Goal: Task Accomplishment & Management: Manage account settings

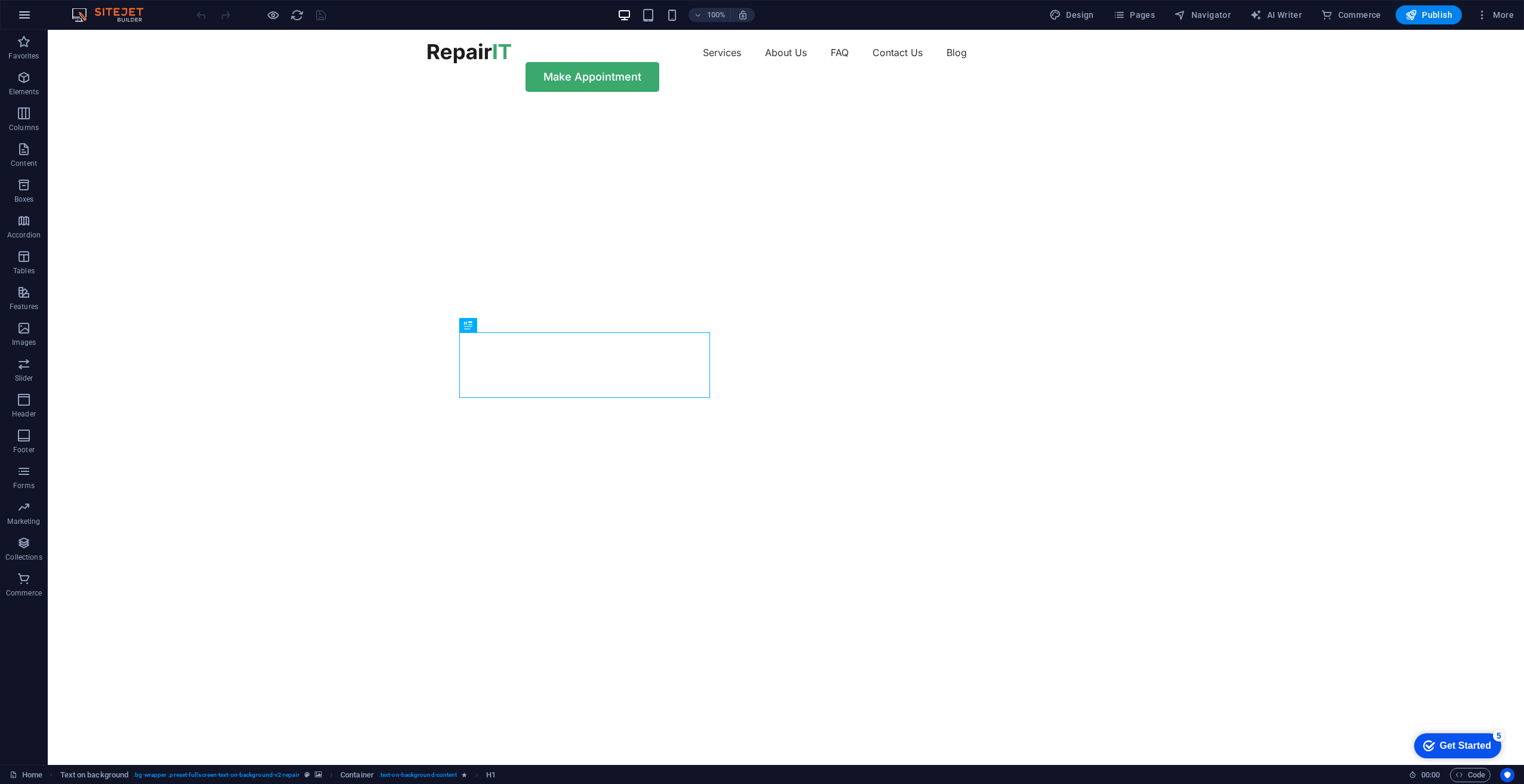
click at [25, 14] on icon "button" at bounding box center [24, 15] width 14 height 14
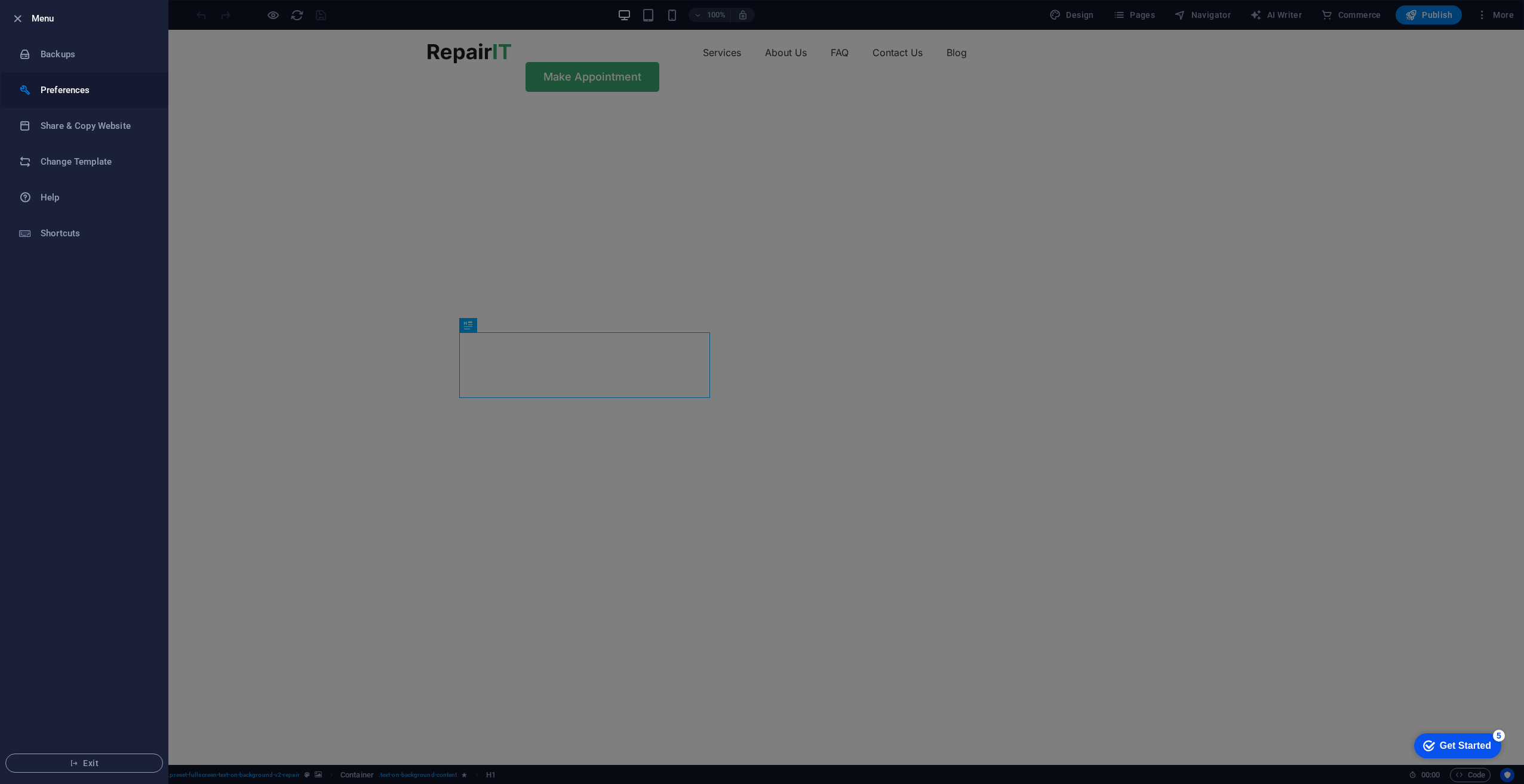
click at [66, 87] on h6 "Preferences" at bounding box center [96, 90] width 110 height 14
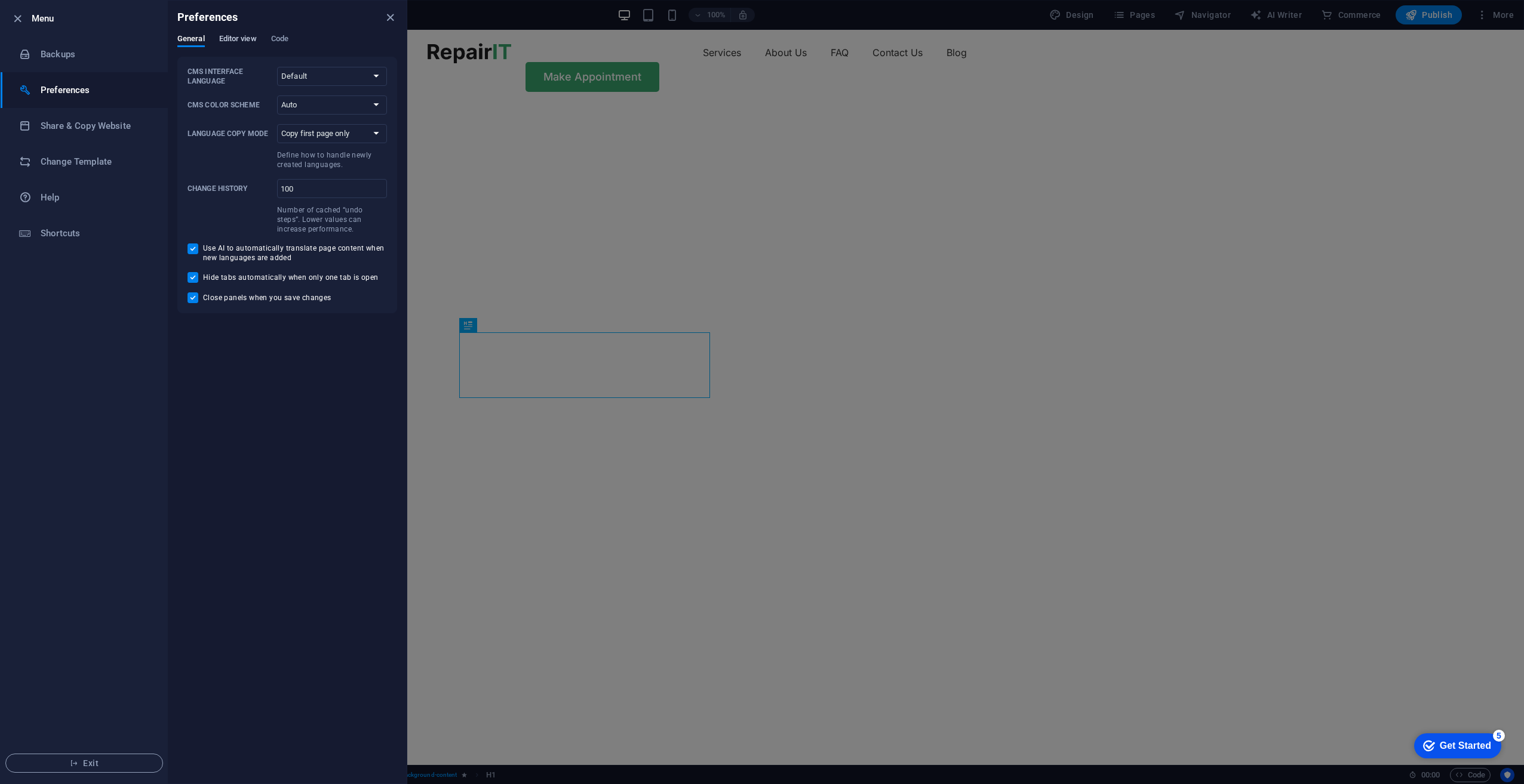
click at [234, 37] on span "Editor view" at bounding box center [238, 40] width 38 height 17
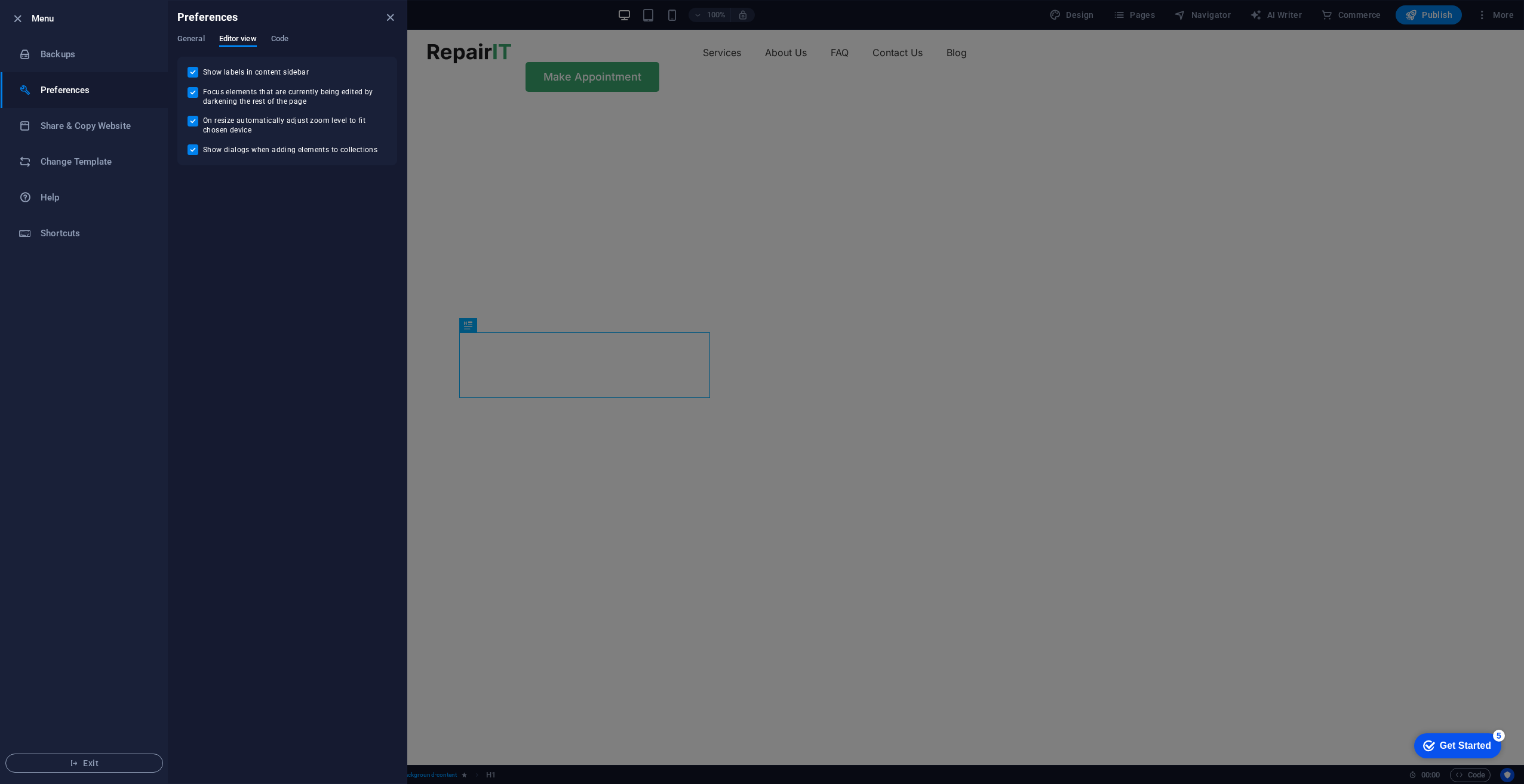
click at [303, 33] on div "Preferences General Editor view Code CMS Interface Language Default Deutsch Eng…" at bounding box center [287, 392] width 239 height 783
drag, startPoint x: 300, startPoint y: 33, endPoint x: 279, endPoint y: 34, distance: 21.0
click at [279, 34] on span "Code" at bounding box center [280, 40] width 17 height 17
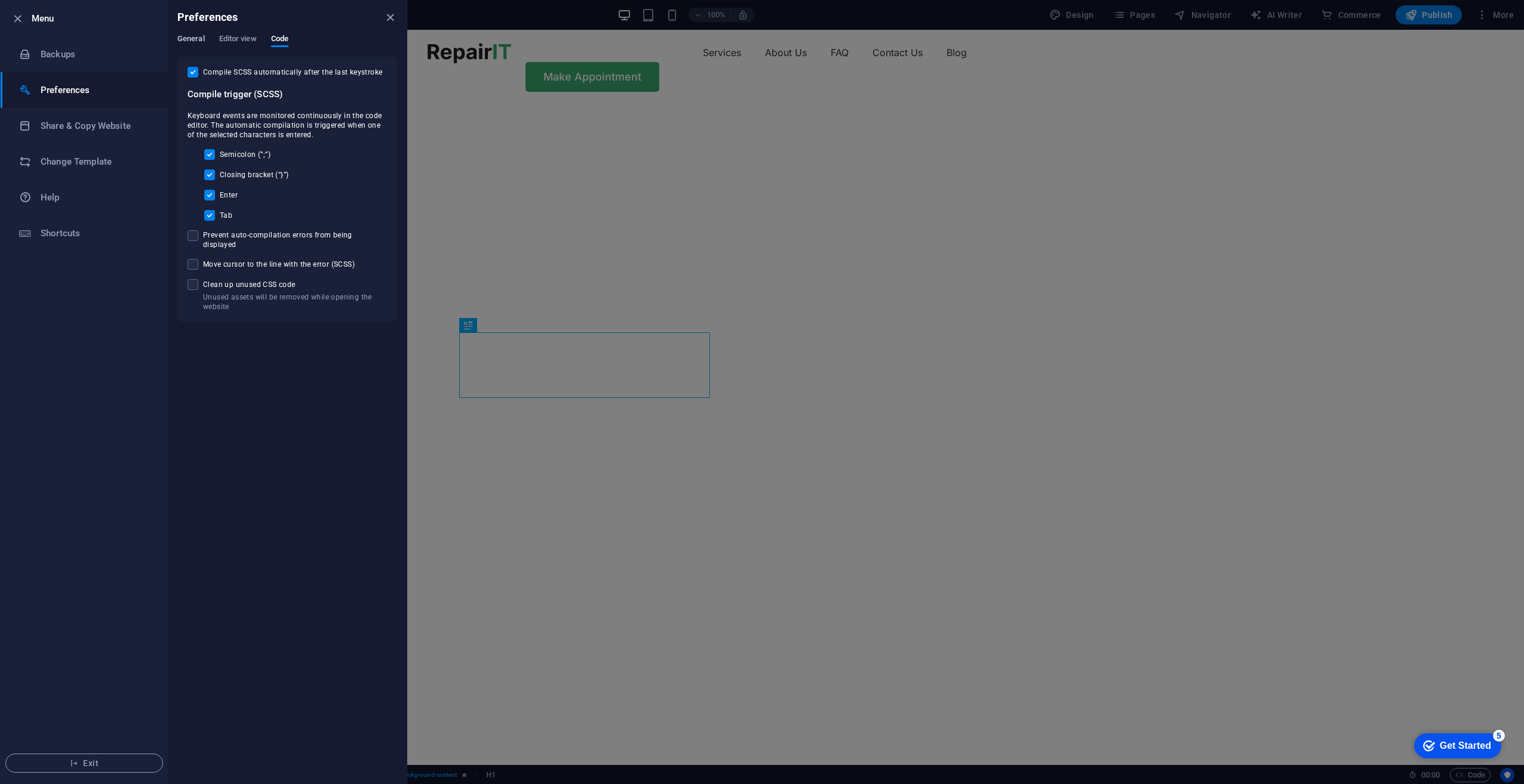
click at [185, 34] on span "General" at bounding box center [191, 40] width 27 height 17
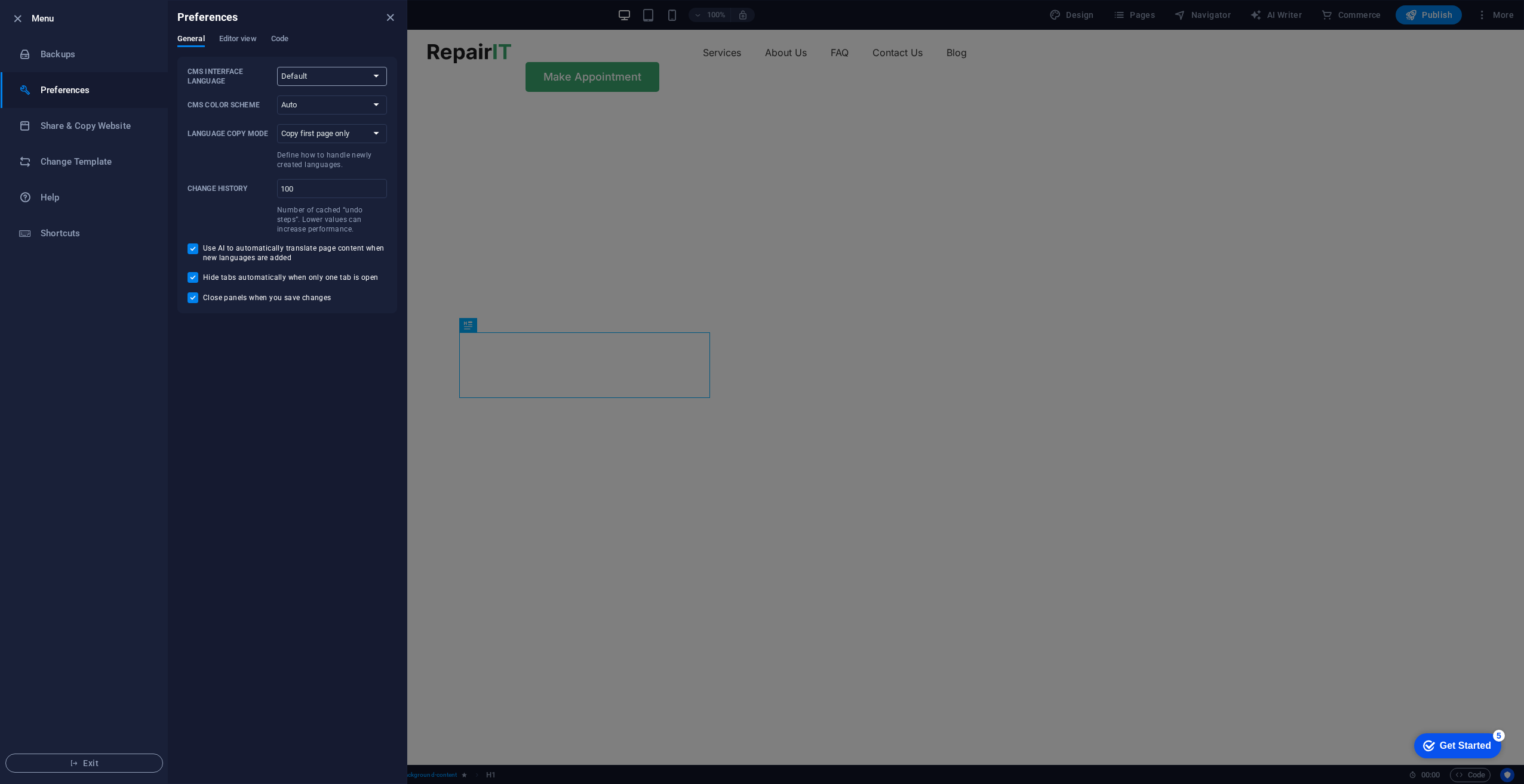
click at [294, 74] on select "Default Deutsch English Español Français Magyar Italiano Nederlands Polski Port…" at bounding box center [331, 76] width 110 height 19
select select "en"
click at [277, 67] on select "Default Deutsch English Español Français Magyar Italiano Nederlands Polski Port…" at bounding box center [331, 76] width 110 height 19
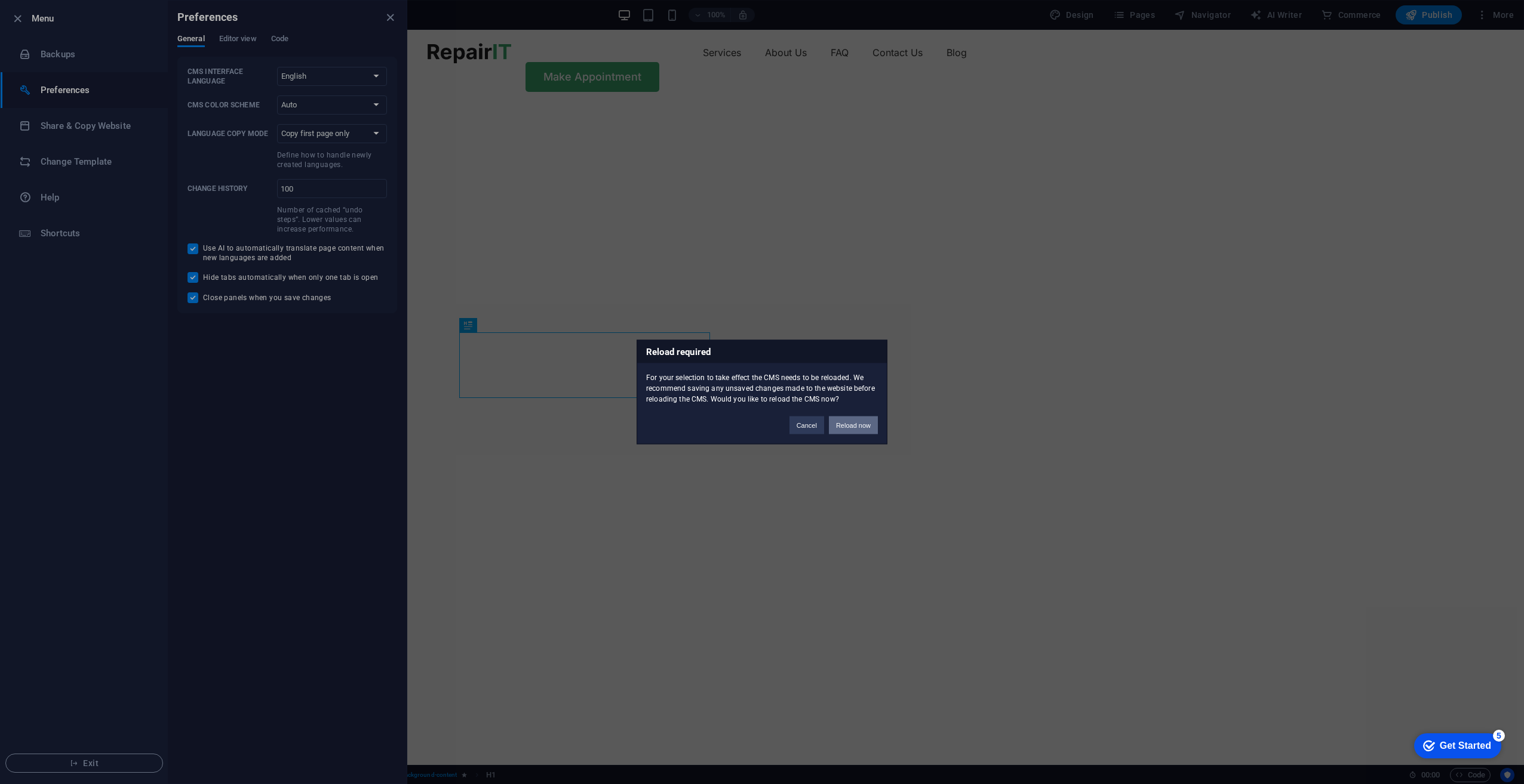
click at [850, 423] on button "Reload now" at bounding box center [853, 425] width 49 height 18
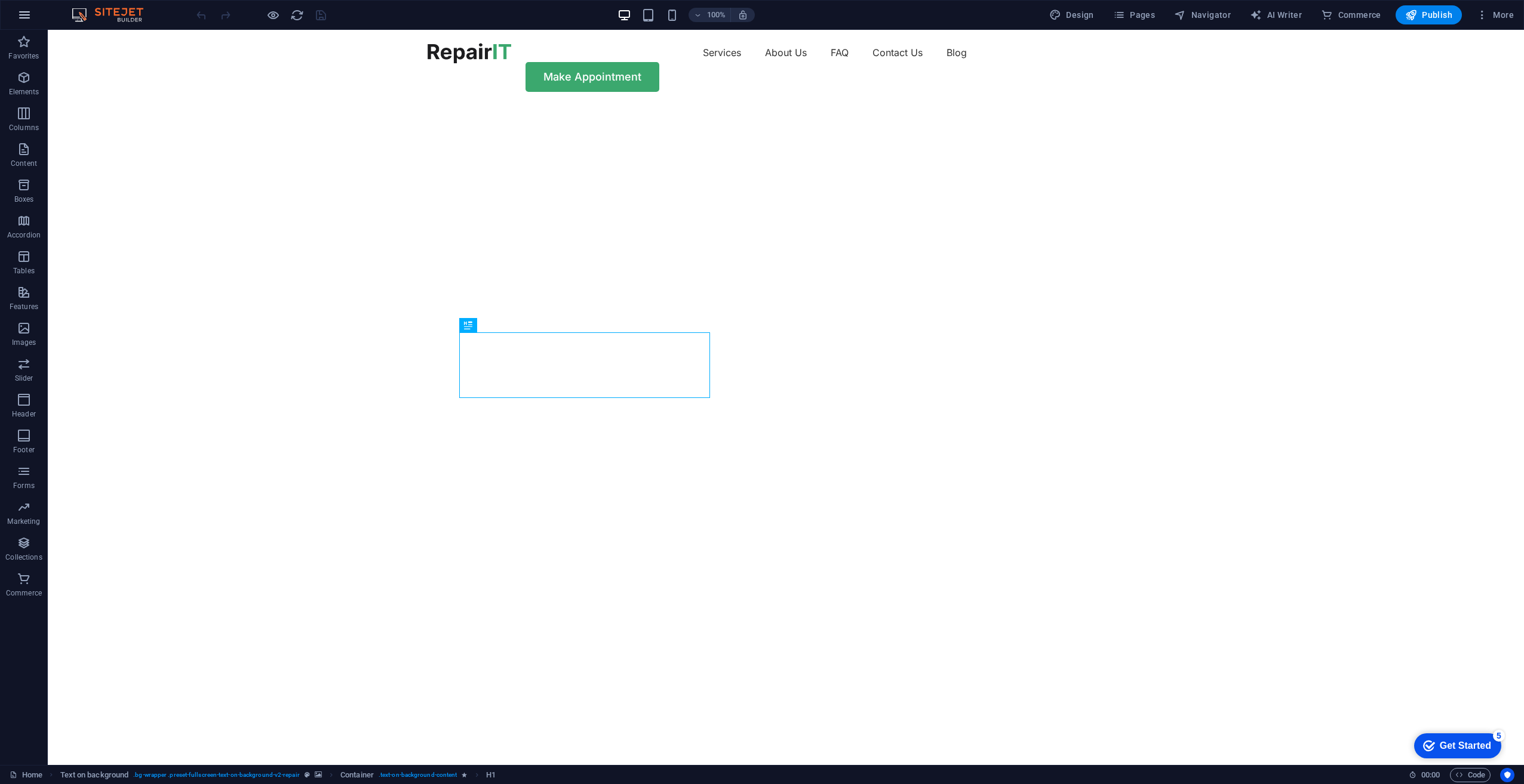
click at [30, 12] on icon "button" at bounding box center [24, 15] width 14 height 14
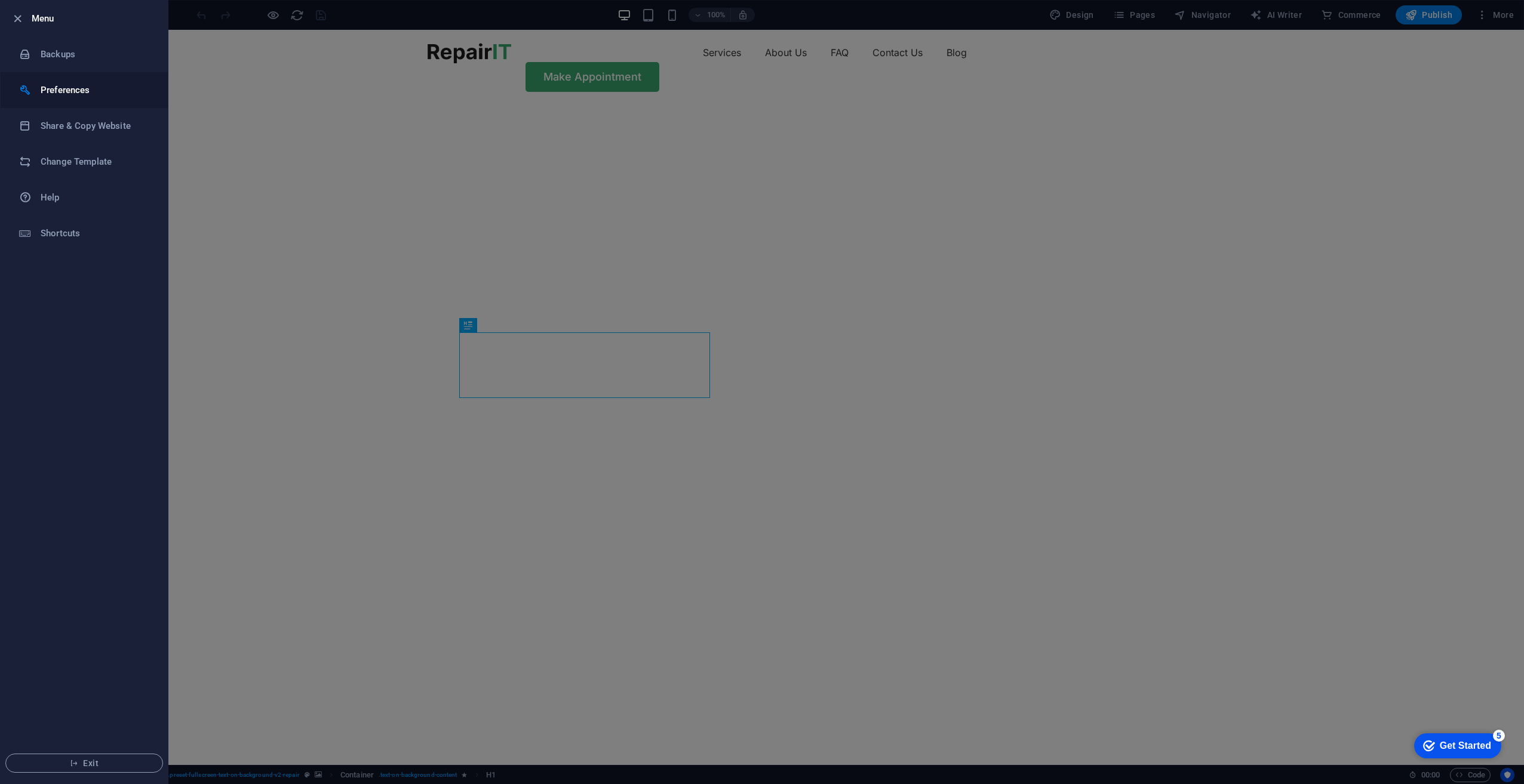
click at [63, 85] on h6 "Preferences" at bounding box center [96, 90] width 110 height 14
select select "en"
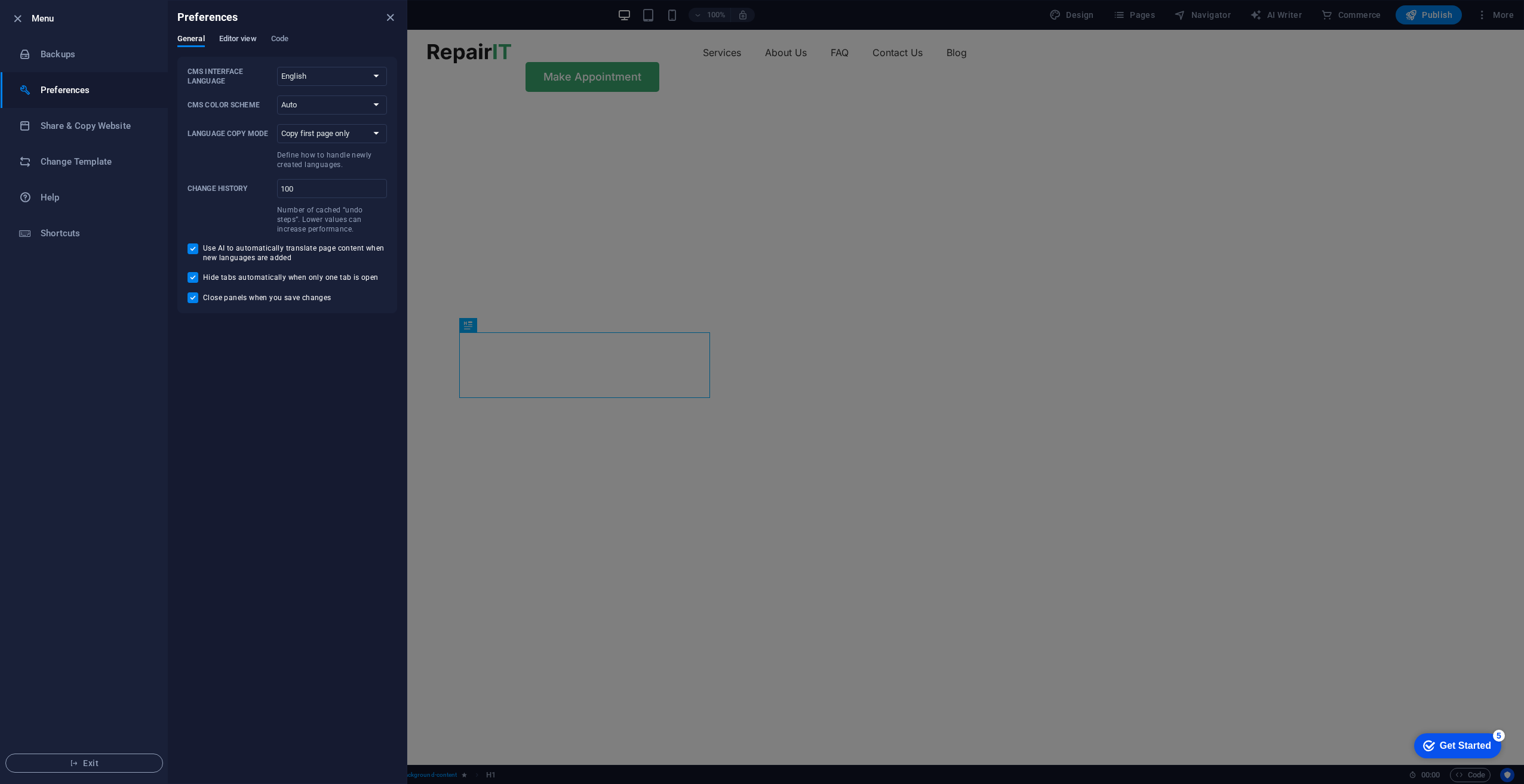
click at [242, 43] on span "Editor view" at bounding box center [238, 40] width 38 height 17
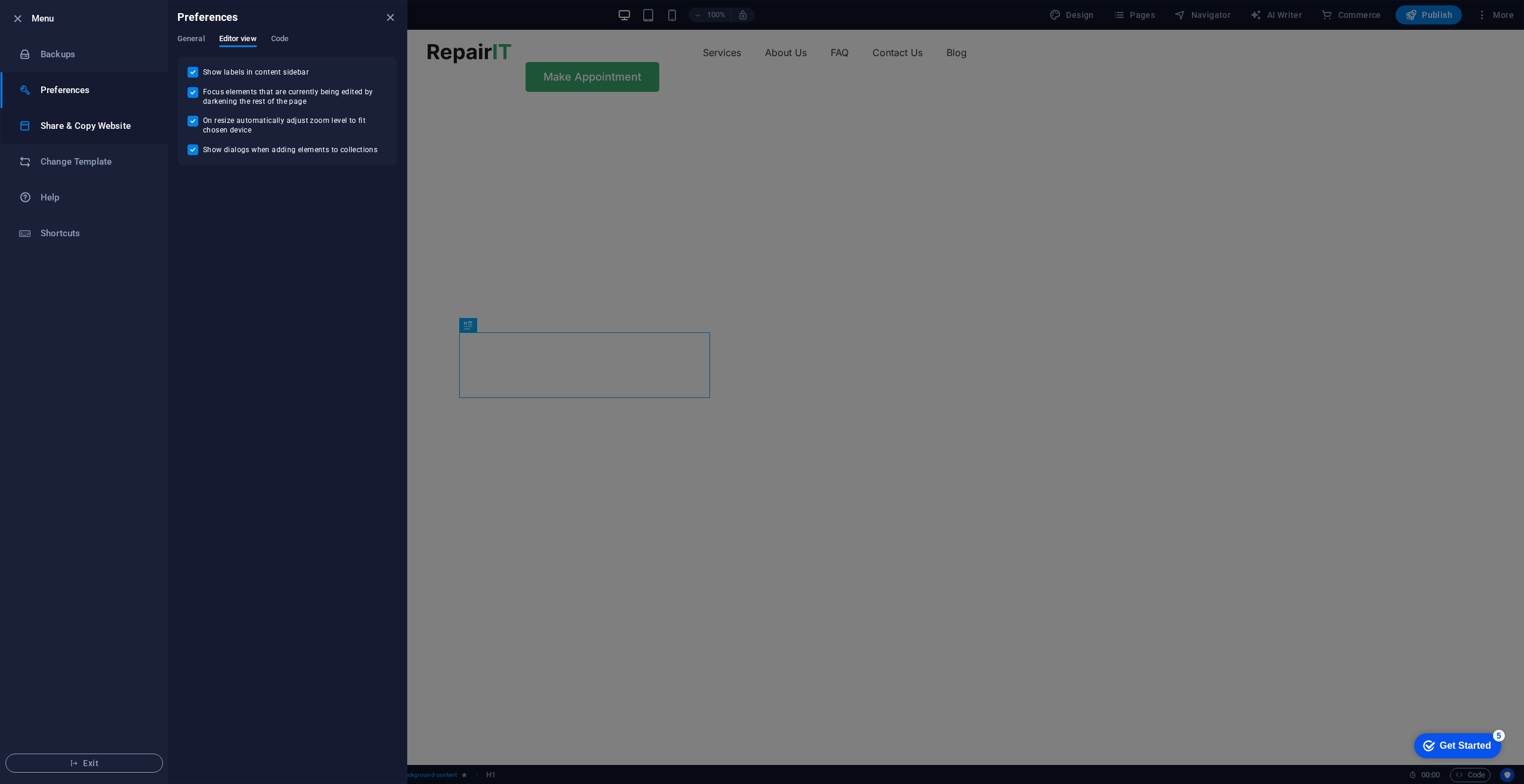
click at [103, 133] on li "Share & Copy Website" at bounding box center [84, 126] width 167 height 36
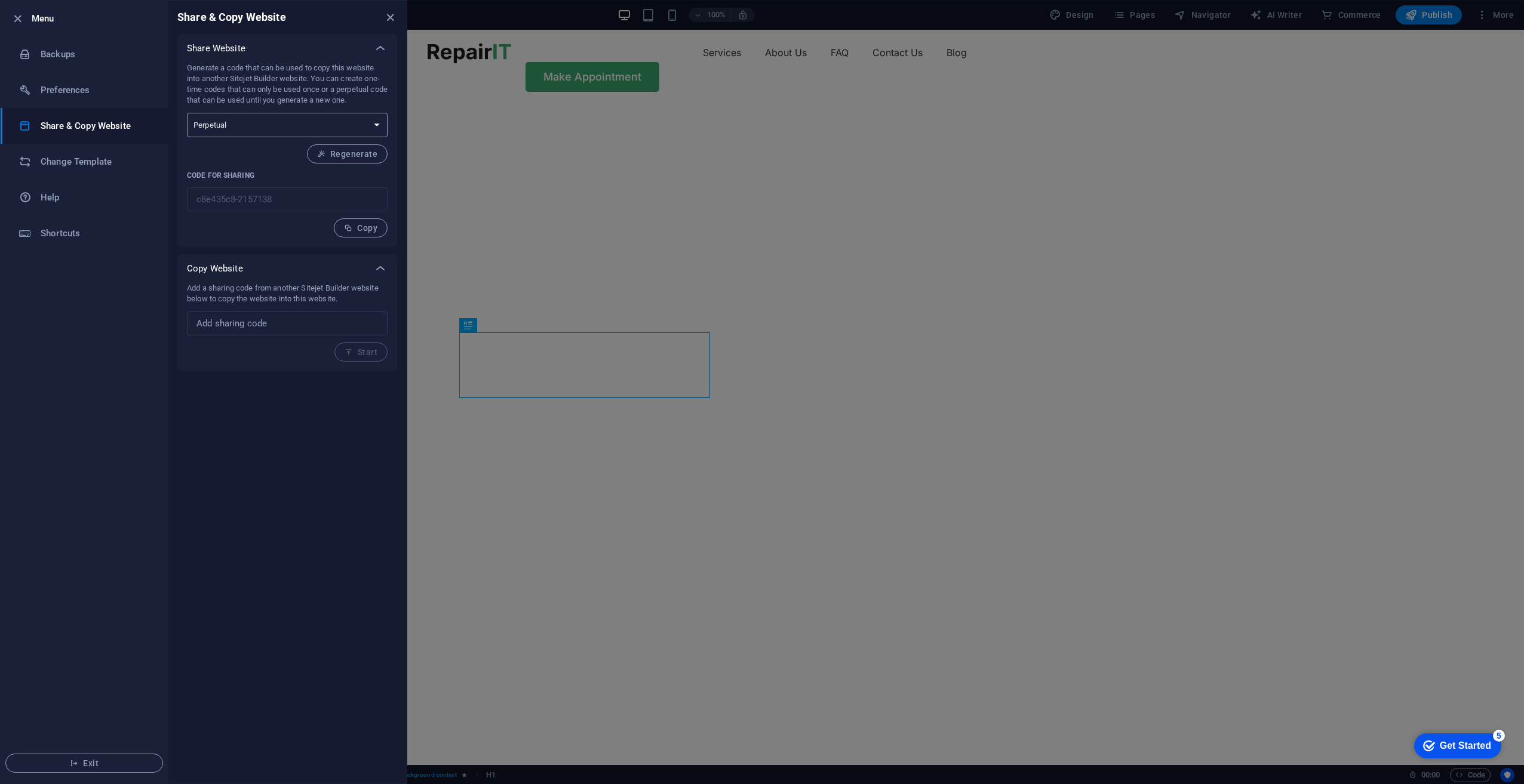
click at [249, 124] on select "One-time Perpetual" at bounding box center [287, 125] width 201 height 25
select select "onetime"
click at [187, 113] on select "One-time Perpetual" at bounding box center [287, 125] width 201 height 25
click at [234, 123] on select "One-time Perpetual" at bounding box center [287, 125] width 201 height 25
select select "perpetual"
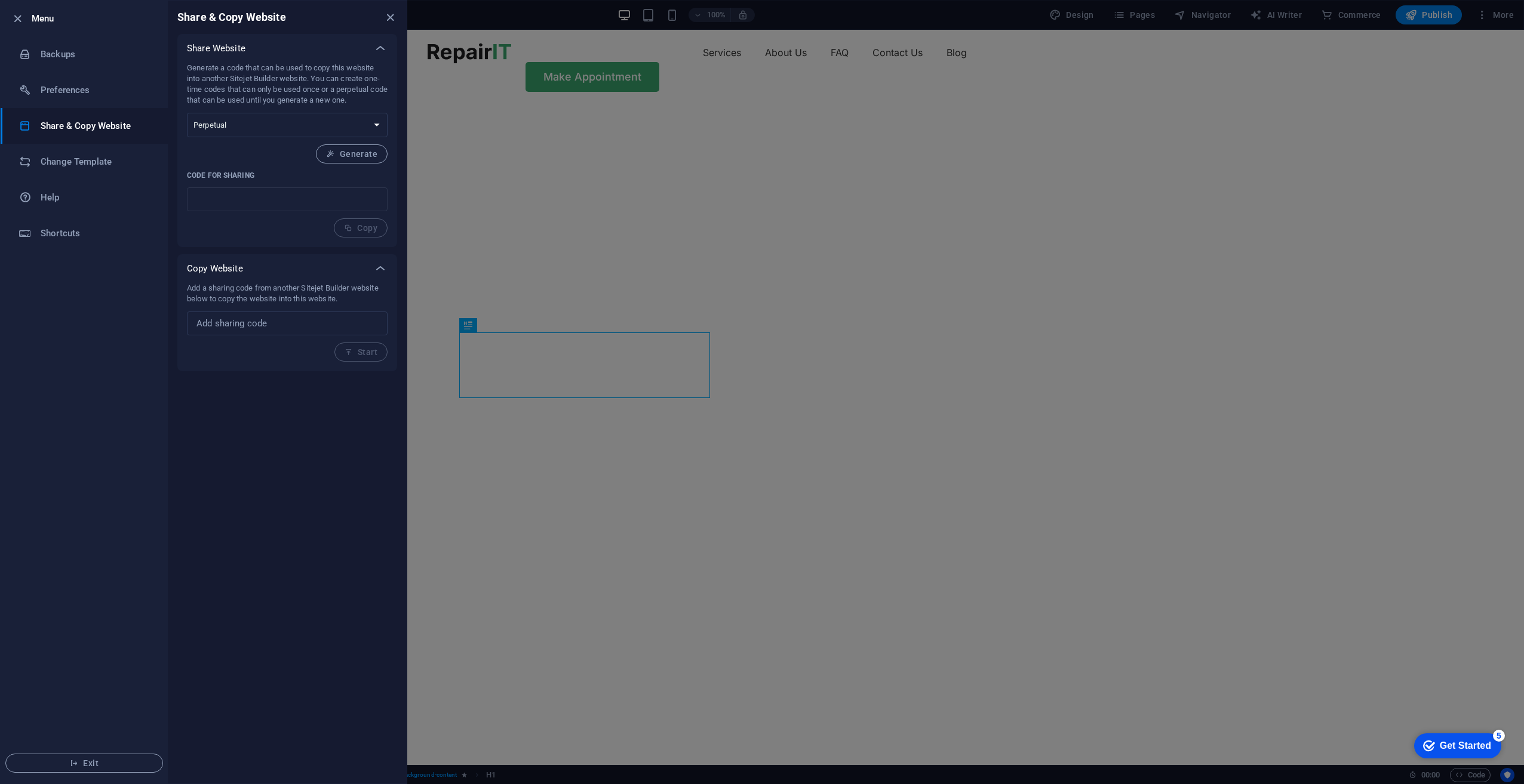
click at [187, 113] on select "One-time Perpetual" at bounding box center [287, 125] width 201 height 25
type input "c8e435c8-2157138"
click at [230, 163] on div "Generate a code that can be used to copy this website into another Sitejet Buil…" at bounding box center [287, 150] width 201 height 175
click at [112, 157] on h6 "Change Template" at bounding box center [96, 162] width 110 height 14
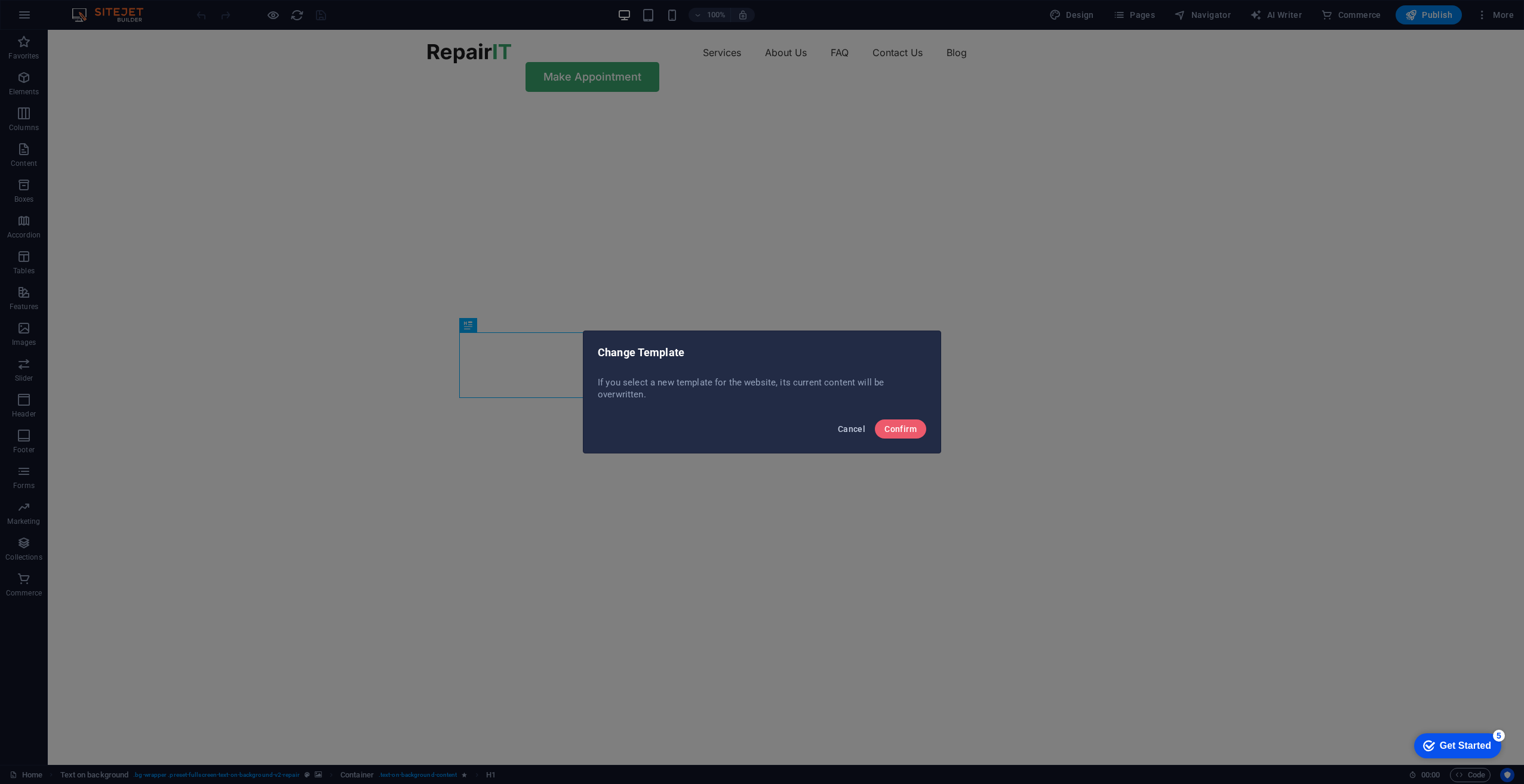
click at [856, 428] on span "Cancel" at bounding box center [851, 429] width 27 height 9
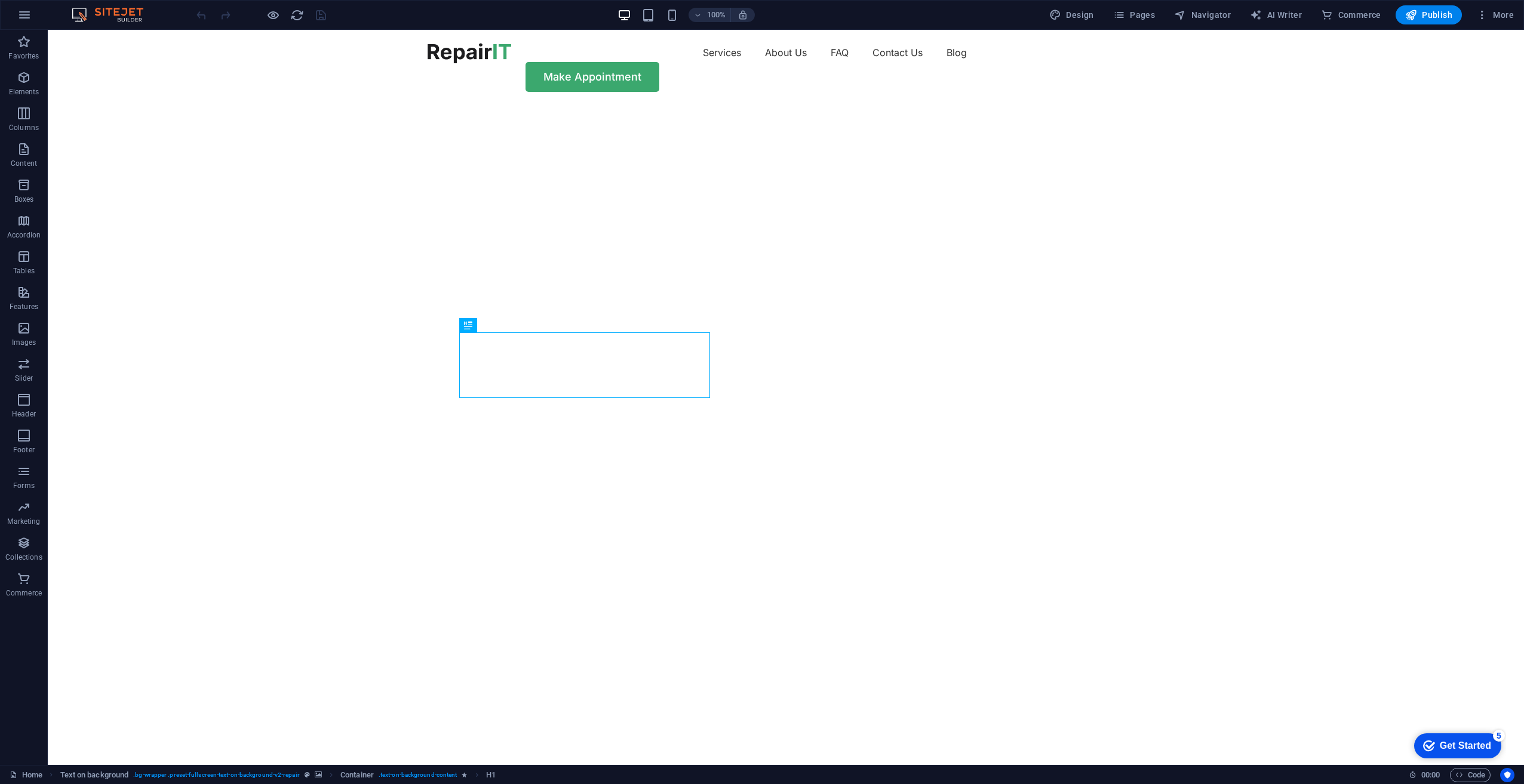
click at [33, 26] on div "100% Design Pages Navigator AI Writer Commerce Publish More" at bounding box center [762, 15] width 1523 height 28
click at [28, 19] on icon "button" at bounding box center [24, 15] width 14 height 14
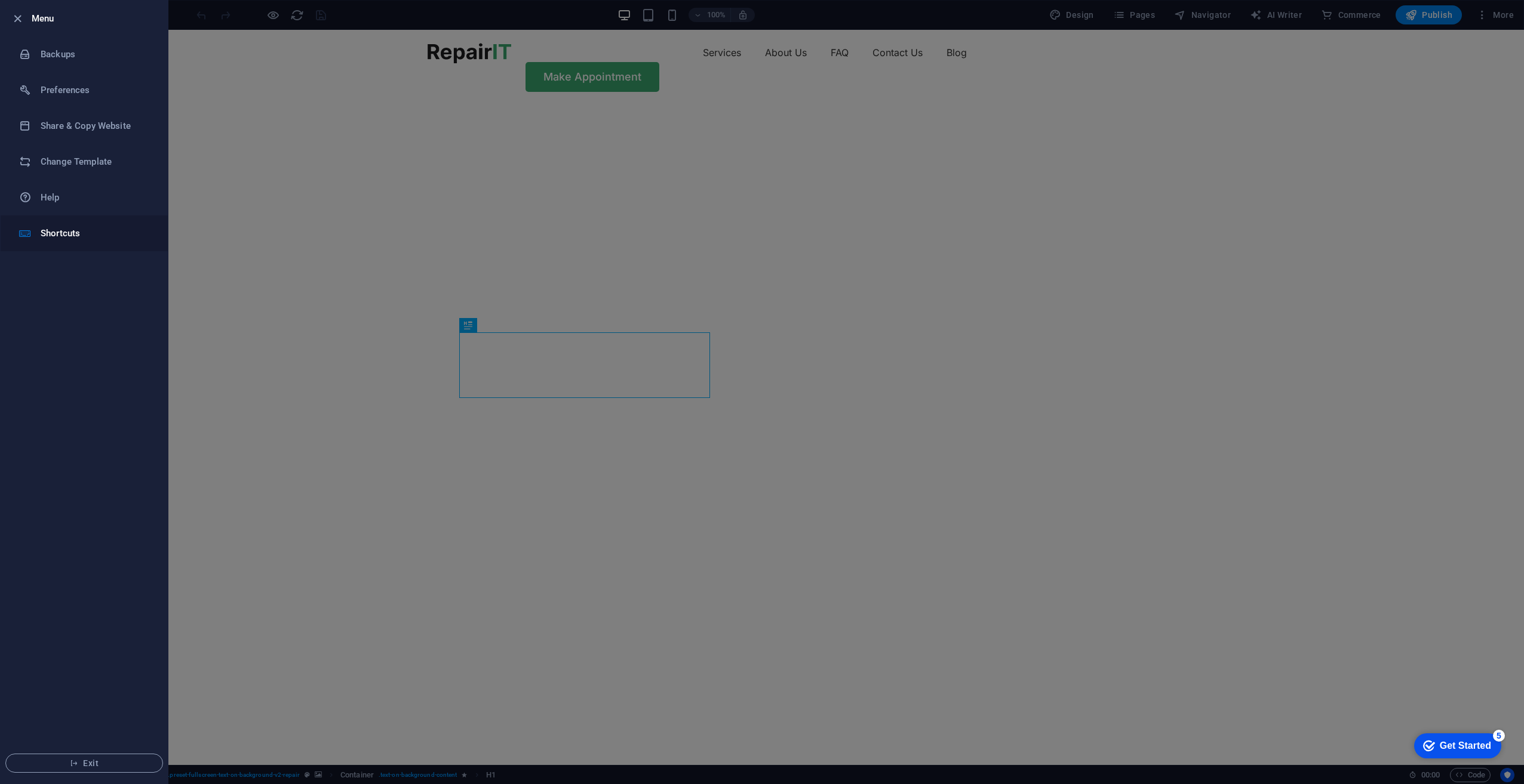
click at [77, 232] on h6 "Shortcuts" at bounding box center [96, 233] width 110 height 14
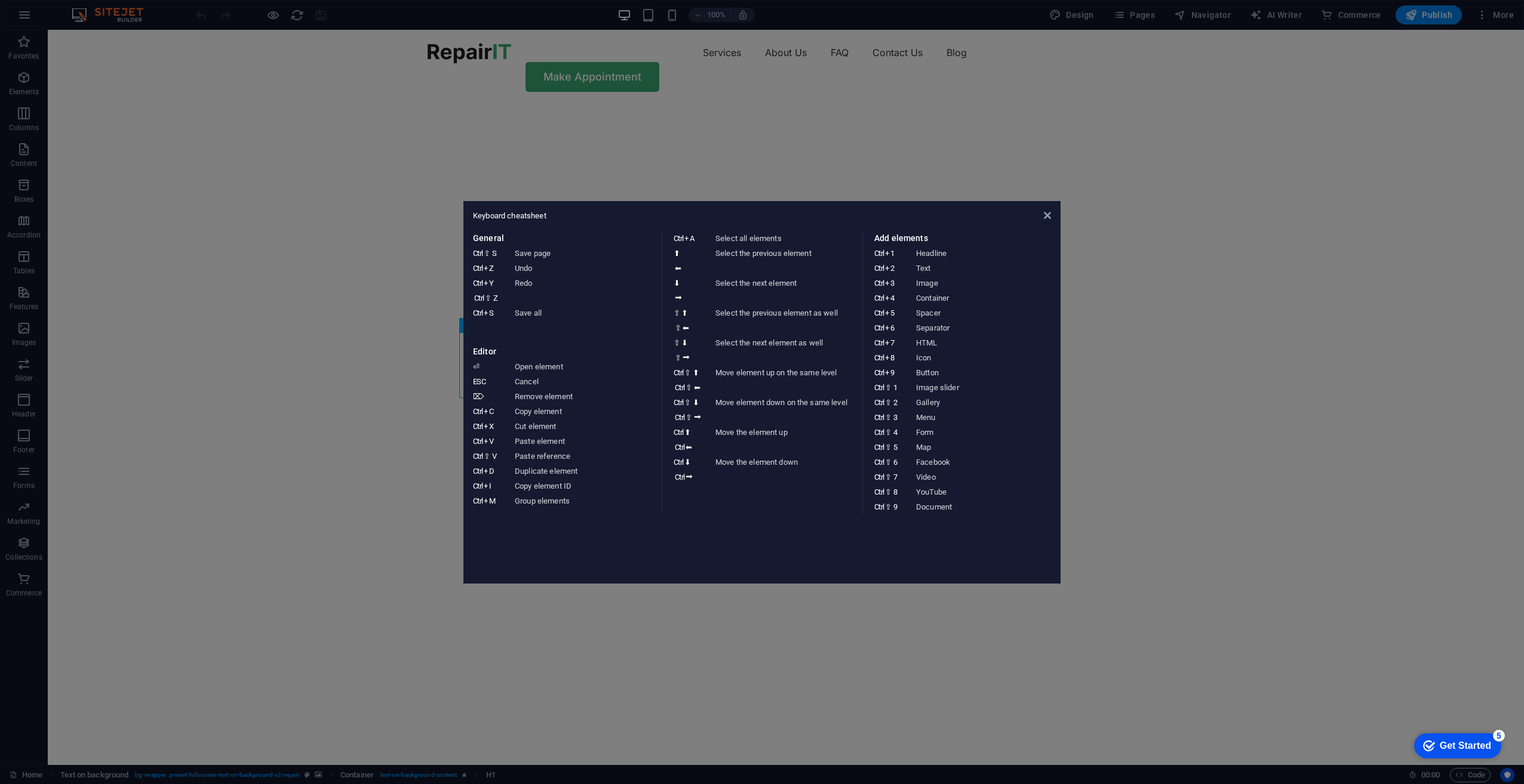
drag, startPoint x: 335, startPoint y: 144, endPoint x: 295, endPoint y: 119, distance: 47.2
click at [335, 144] on aside "Keyboard cheatsheet General Ctrl ⇧ S Save page Ctrl Z Undo Ctrl Y Ctrl ⇧ Z Redo…" at bounding box center [762, 392] width 1524 height 784
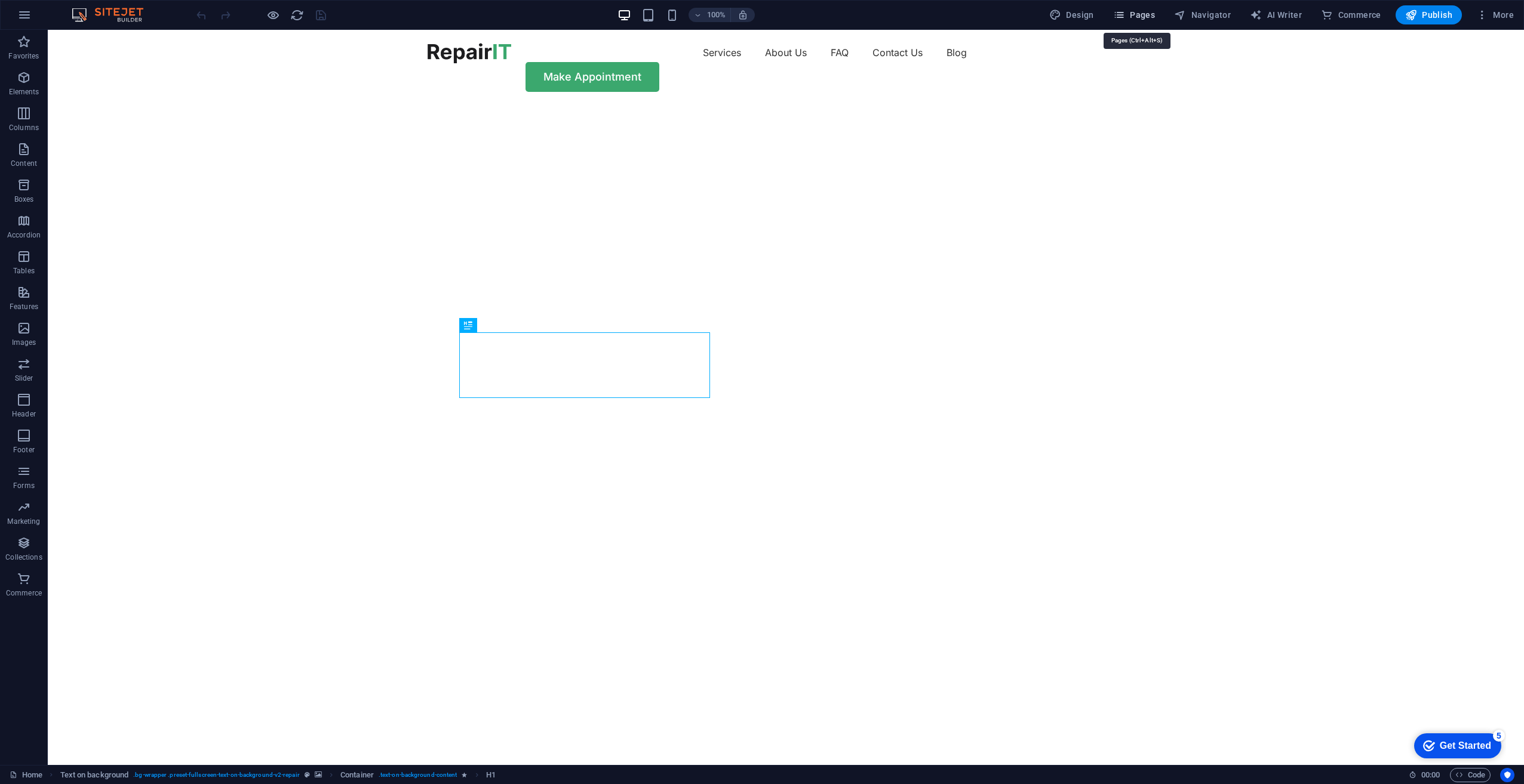
click at [1140, 18] on span "Pages" at bounding box center [1134, 14] width 42 height 12
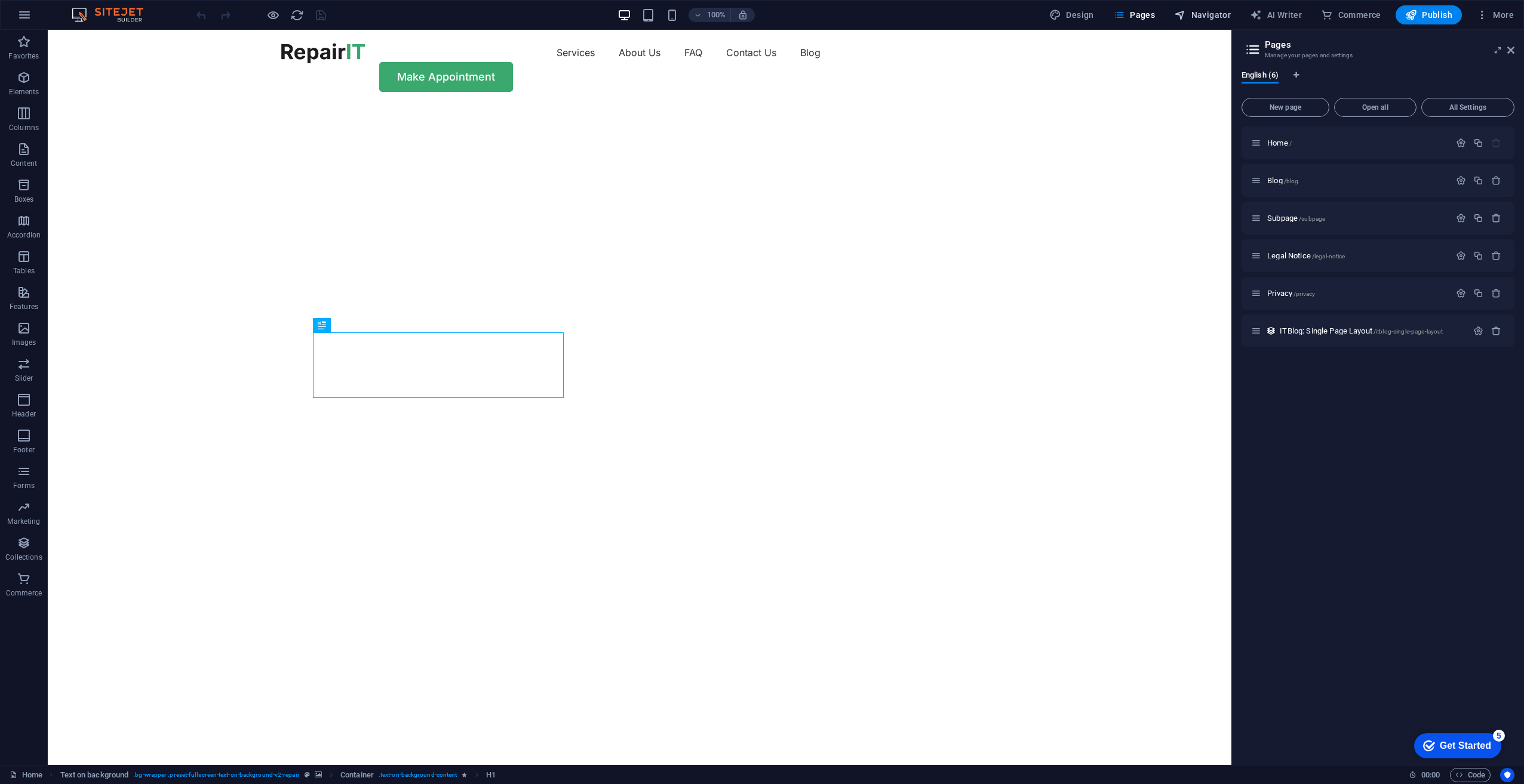
click at [1205, 7] on button "Navigator" at bounding box center [1202, 15] width 66 height 19
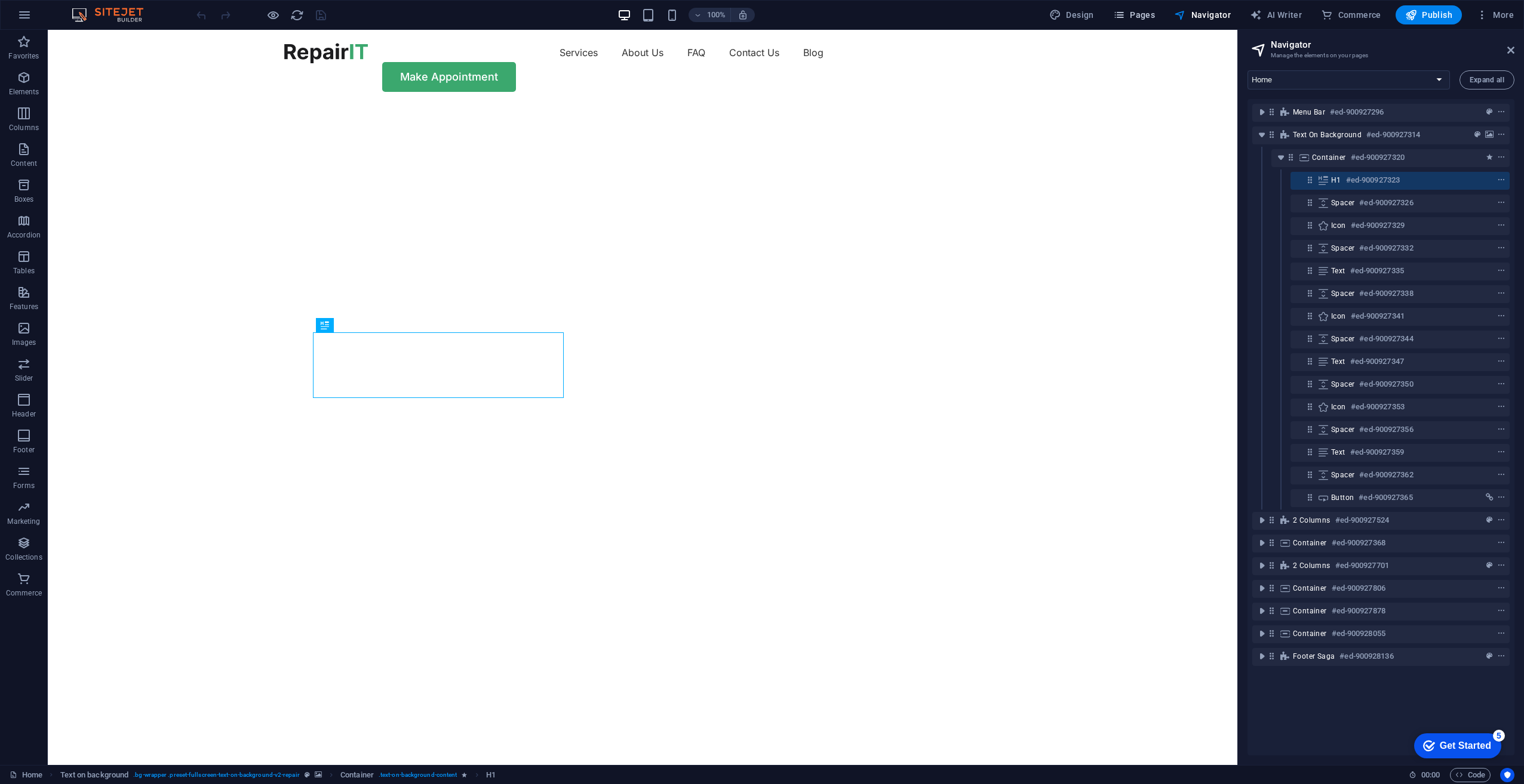
click at [1146, 9] on span "Pages" at bounding box center [1134, 14] width 42 height 12
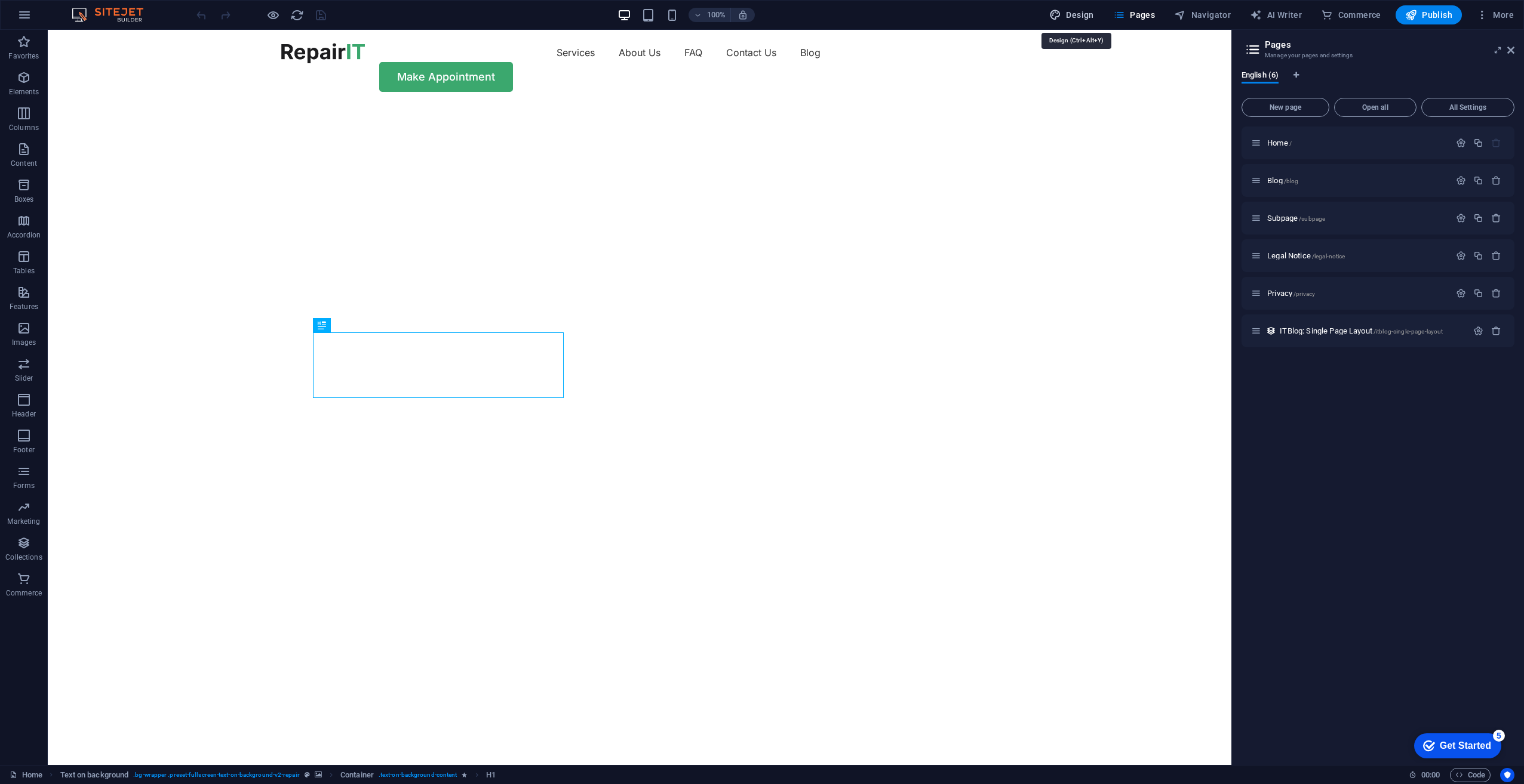
click at [1091, 10] on span "Design" at bounding box center [1071, 14] width 45 height 12
select select "px"
select select "400"
select select "px"
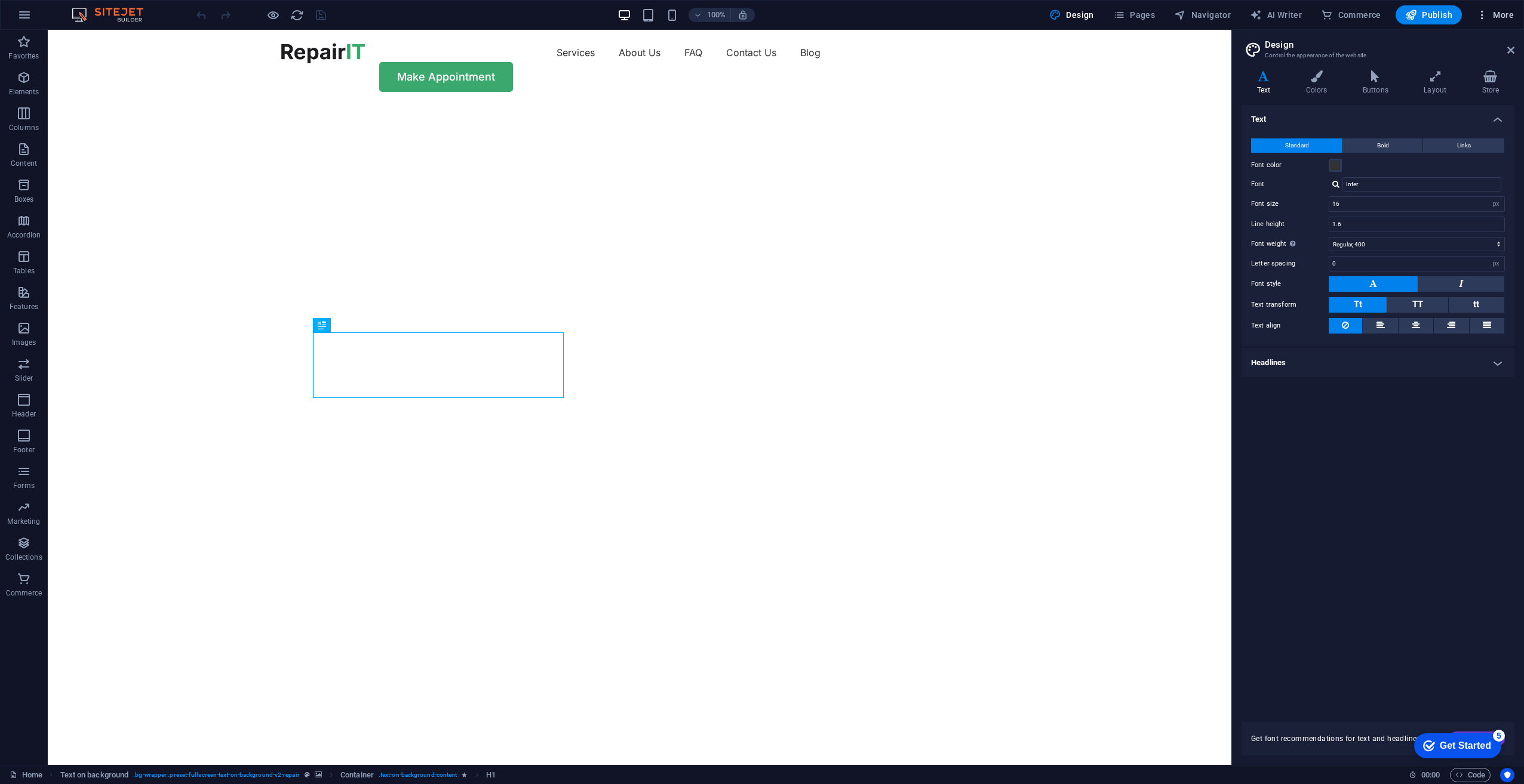
click at [1481, 15] on icon "button" at bounding box center [1482, 14] width 12 height 12
click at [1502, 15] on div at bounding box center [762, 392] width 1524 height 784
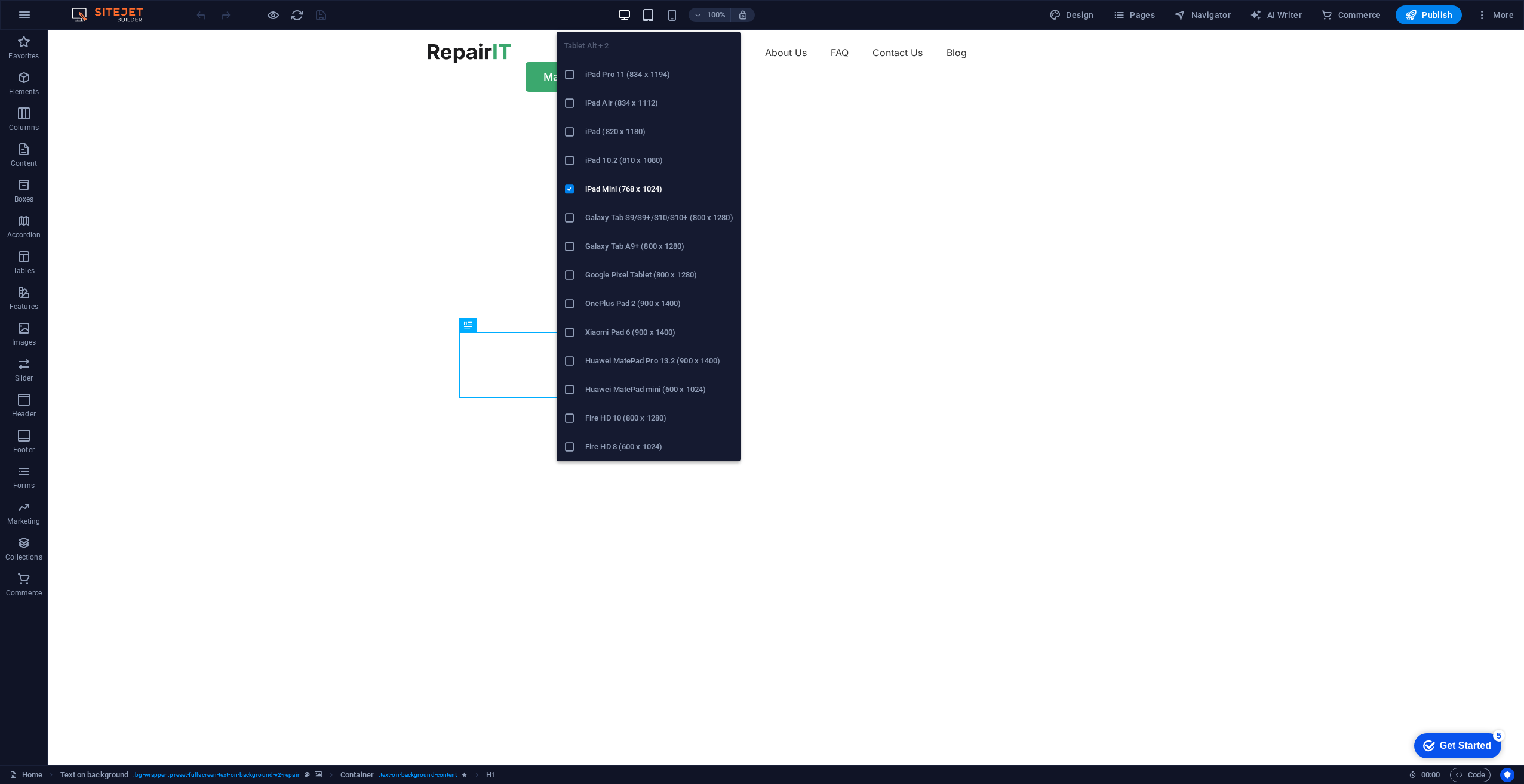
click at [652, 14] on icon "button" at bounding box center [648, 15] width 14 height 14
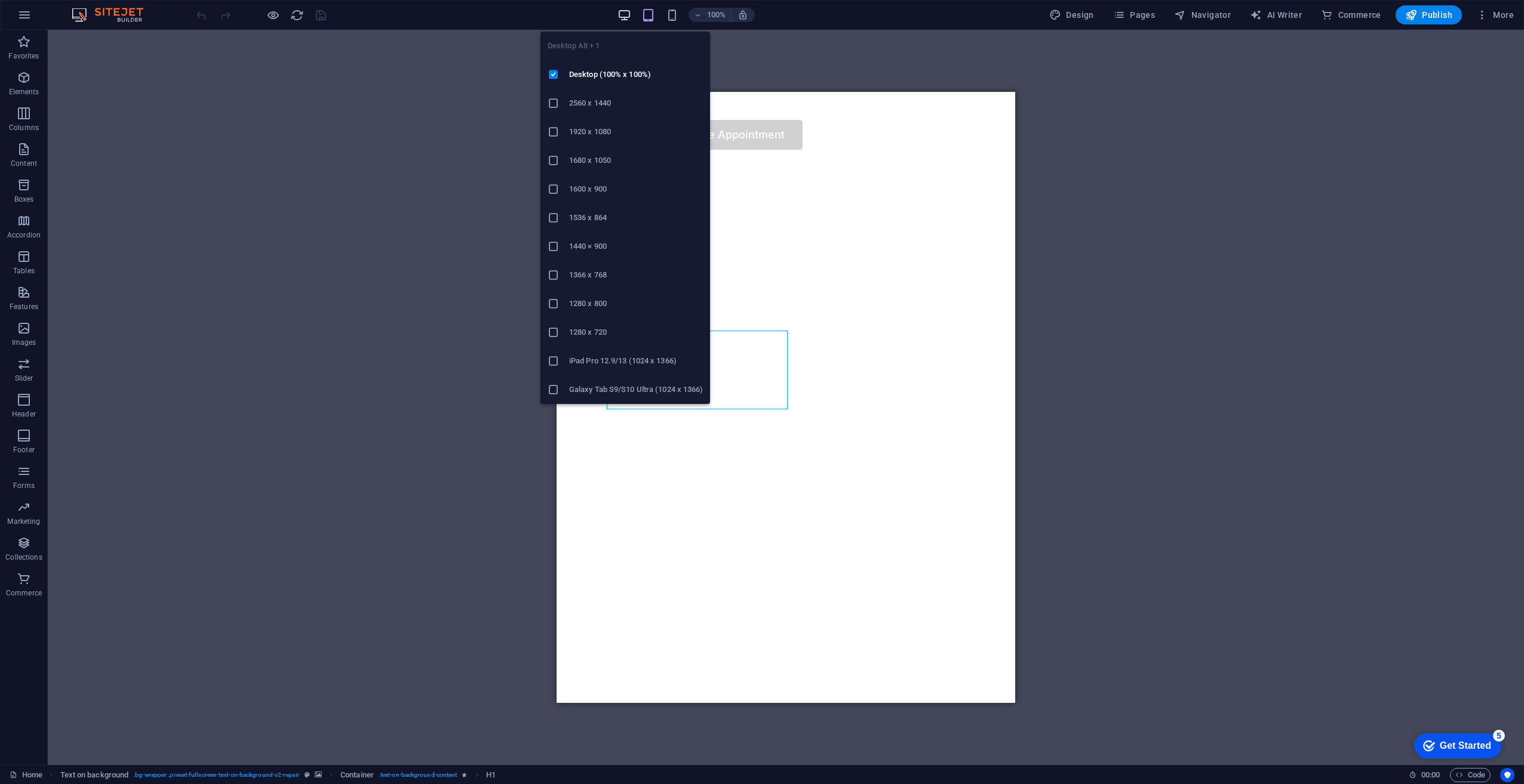
click at [620, 15] on icon "button" at bounding box center [624, 15] width 14 height 14
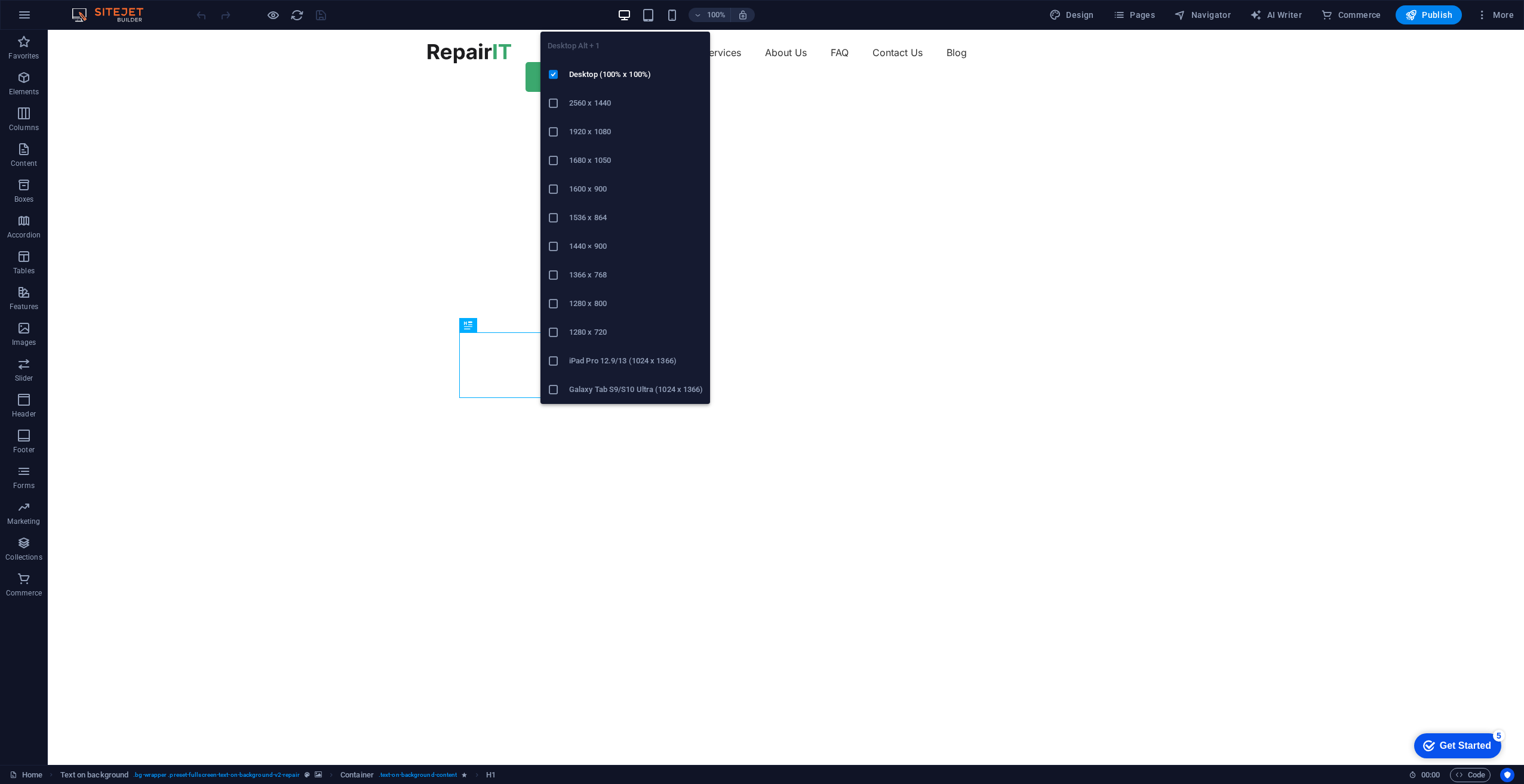
click at [598, 106] on h6 "2560 x 1440" at bounding box center [636, 103] width 134 height 14
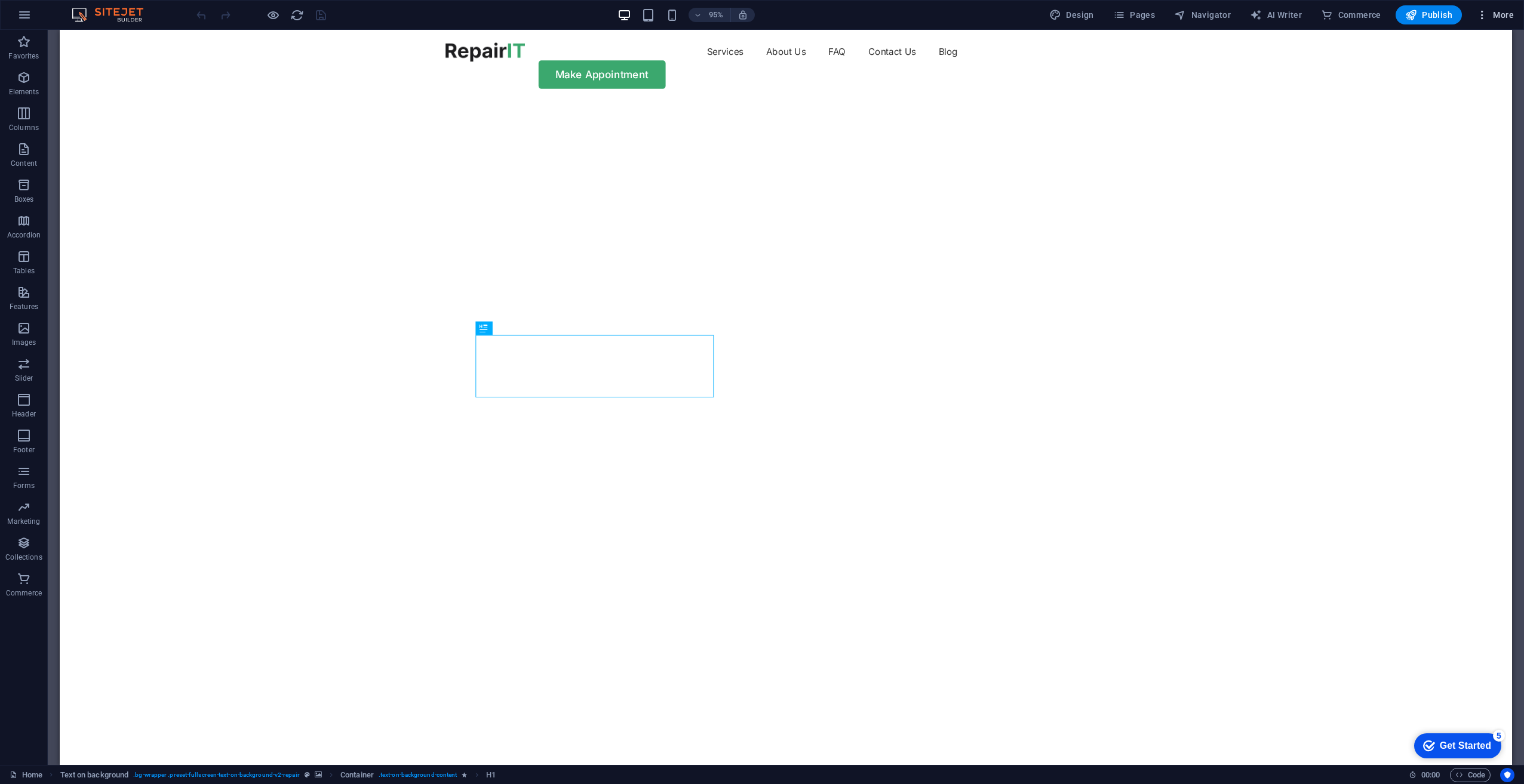
click at [1482, 12] on icon "button" at bounding box center [1482, 14] width 12 height 12
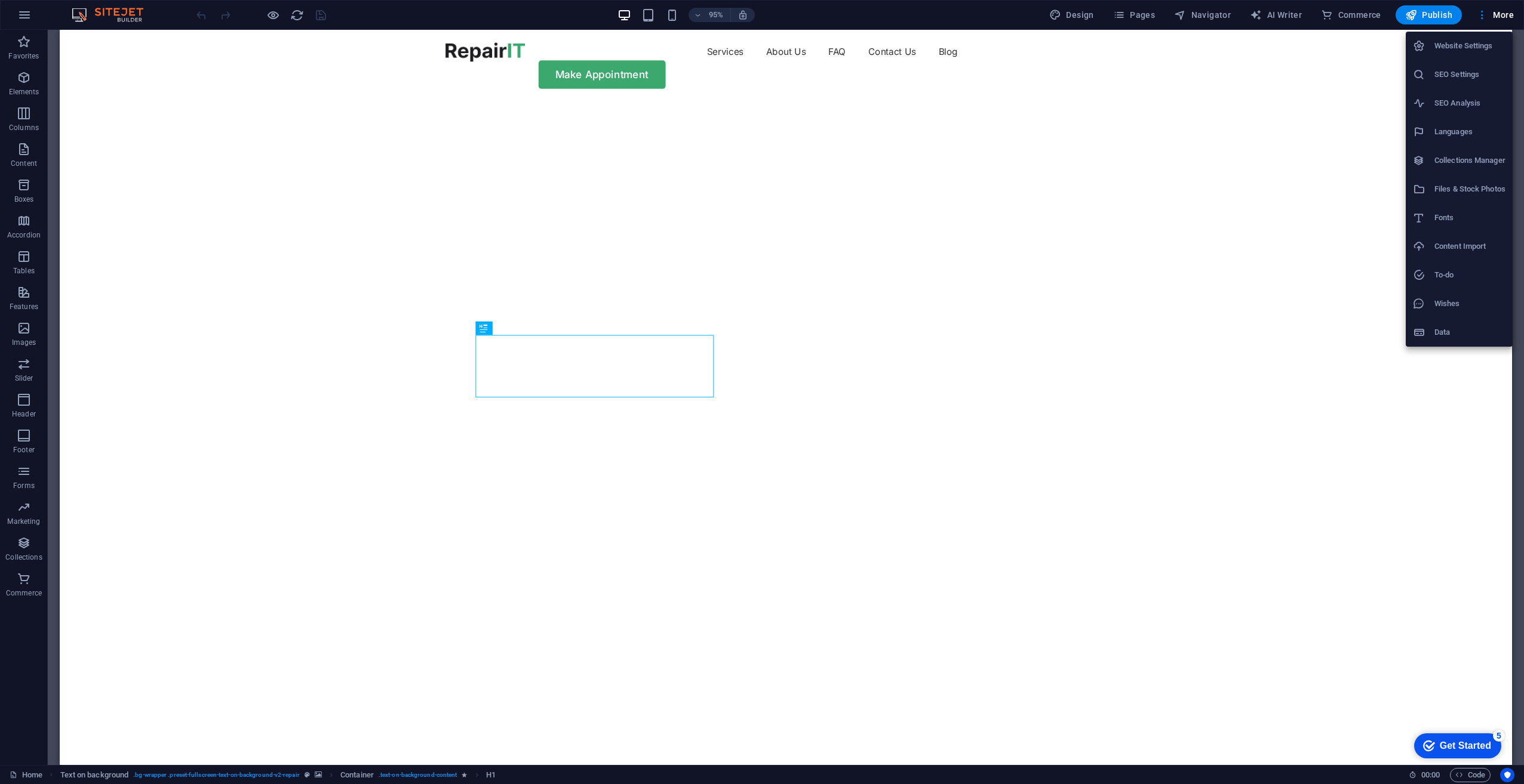
click at [1500, 13] on div at bounding box center [762, 392] width 1524 height 784
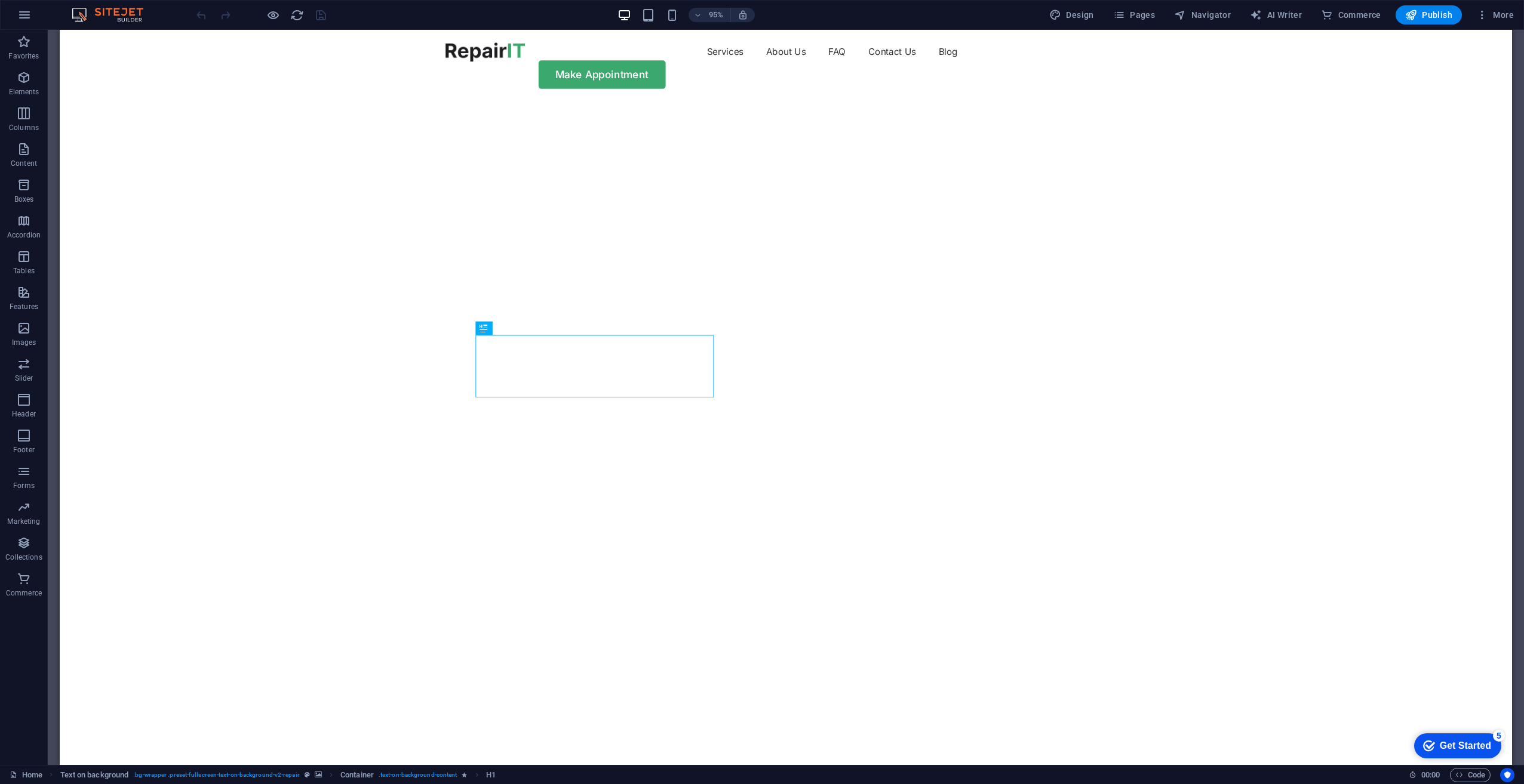
click at [1500, 13] on span "More" at bounding box center [1495, 14] width 38 height 12
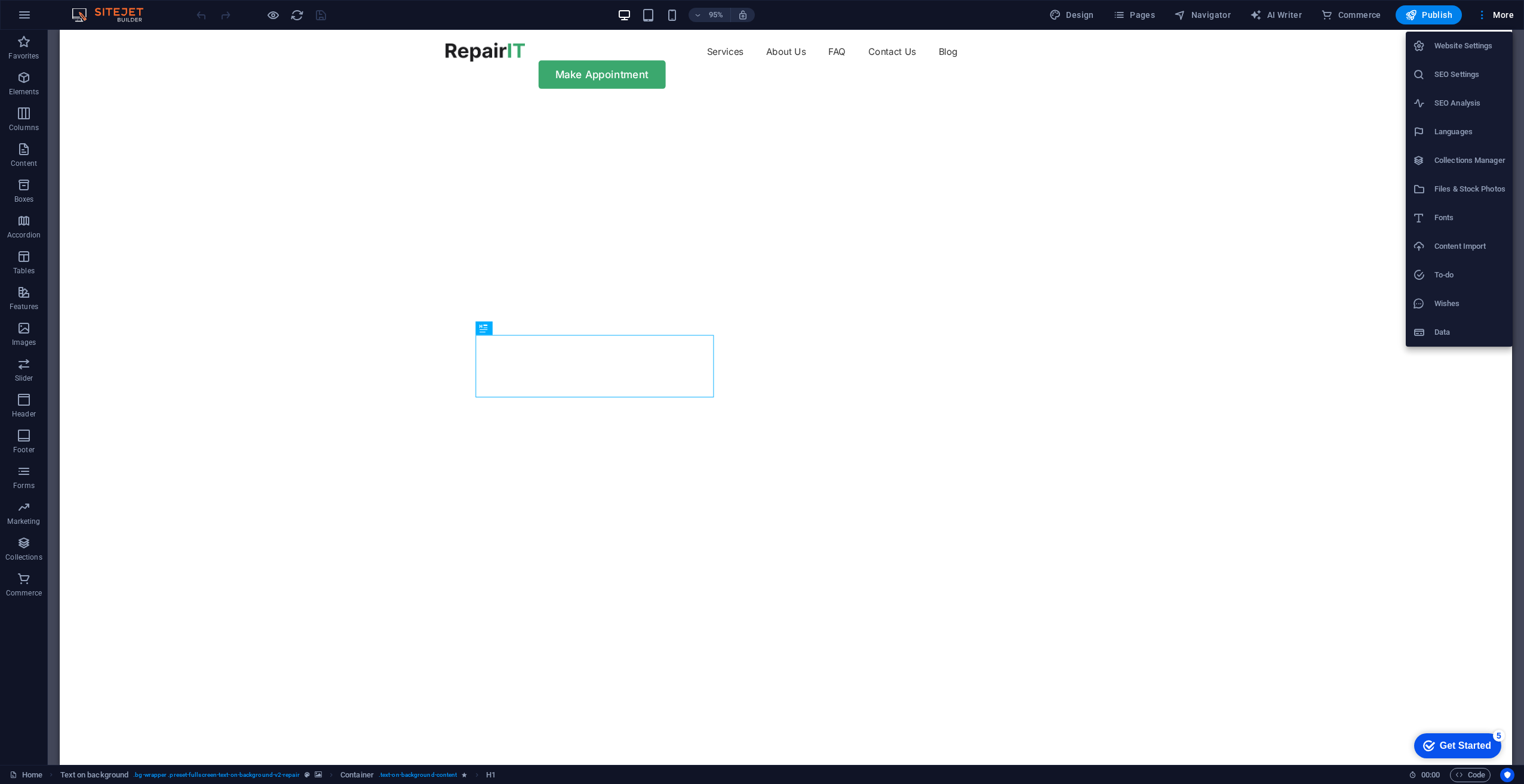
click at [1500, 13] on div at bounding box center [762, 392] width 1524 height 784
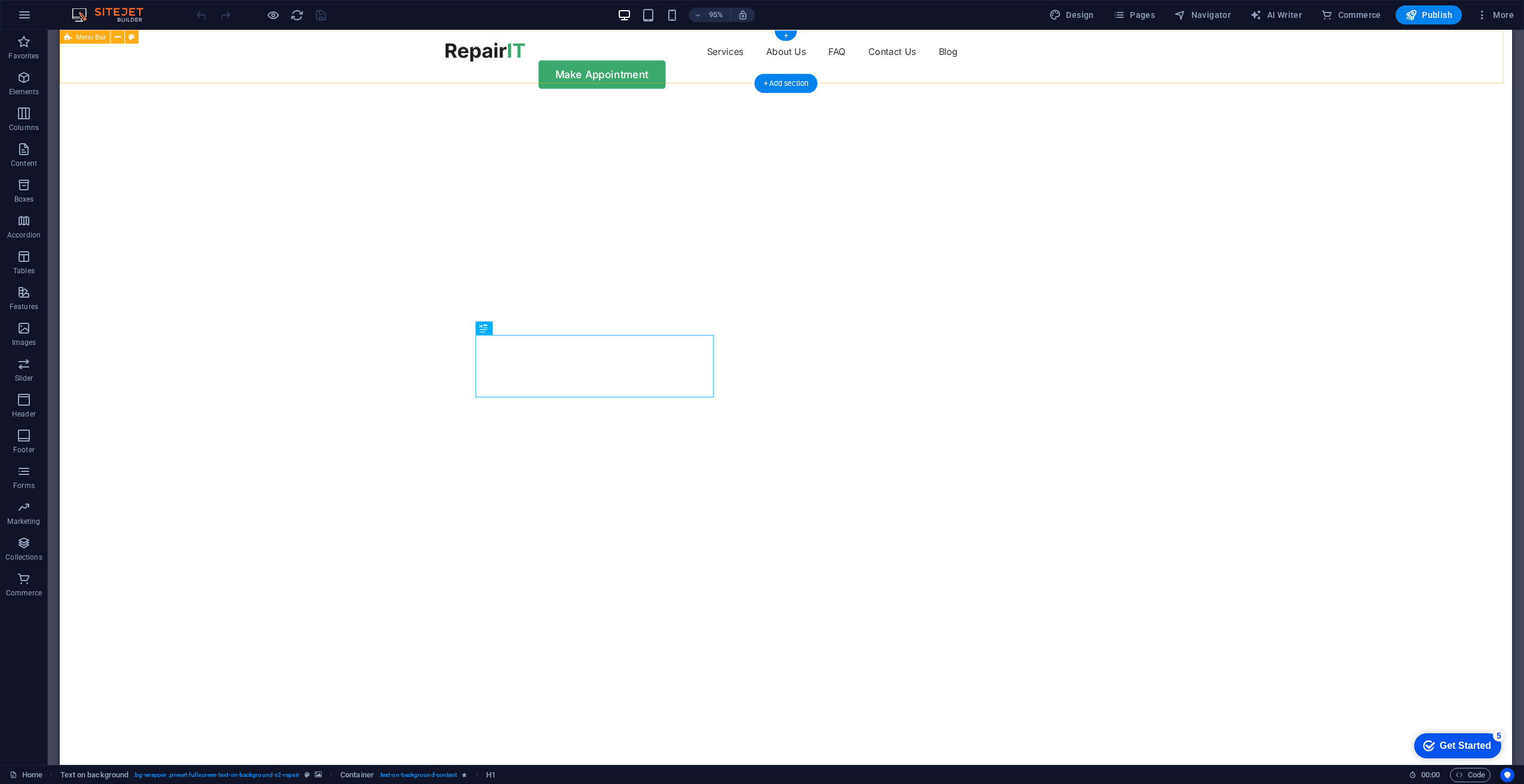
click at [159, 71] on div "Services About Us FAQ Contact Us Blog Make Appointment" at bounding box center [823, 67] width 1528 height 75
click at [173, 64] on div "Services About Us FAQ Contact Us Blog Make Appointment" at bounding box center [823, 67] width 1528 height 75
